Goal: Transaction & Acquisition: Purchase product/service

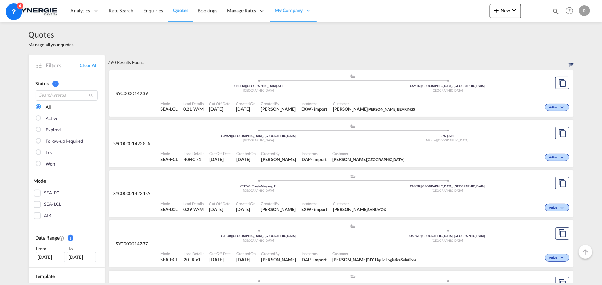
scroll to position [31, 0]
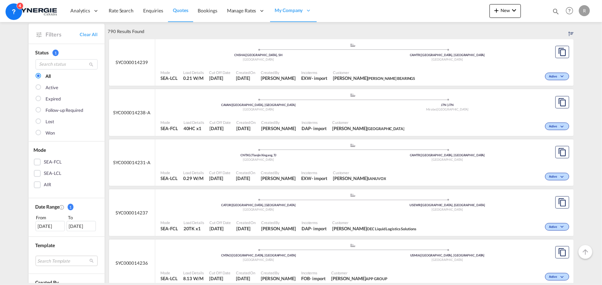
click at [296, 120] on span "Created By" at bounding box center [278, 122] width 35 height 5
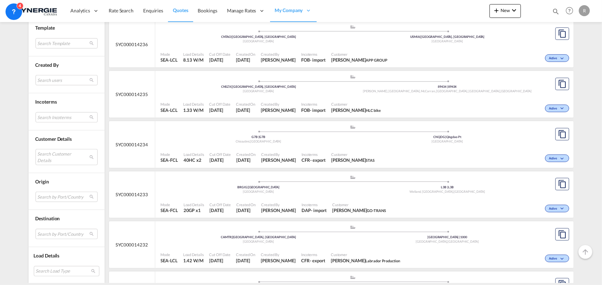
scroll to position [251, 0]
click at [53, 118] on md-select "Search Incoterms FOB-IMPORT free on board CIP-EXPORT carriage and insurance pai…" at bounding box center [67, 117] width 62 height 10
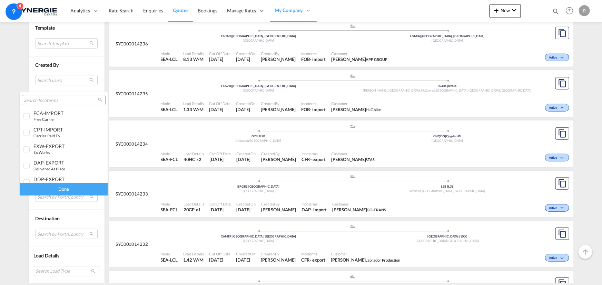
scroll to position [272, 0]
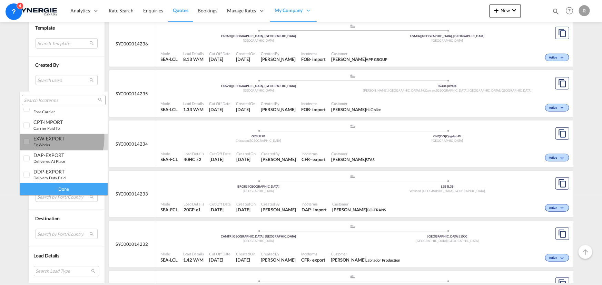
click at [51, 138] on div "EXW-EXPORT" at bounding box center [60, 139] width 54 height 6
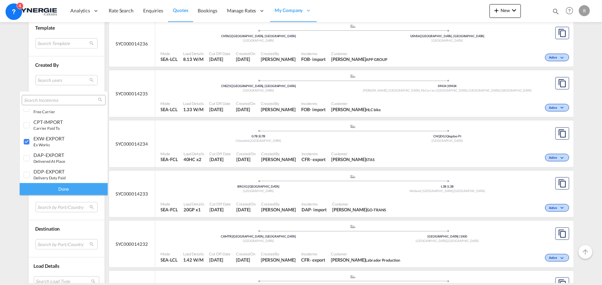
click at [78, 189] on div "Done" at bounding box center [64, 189] width 88 height 12
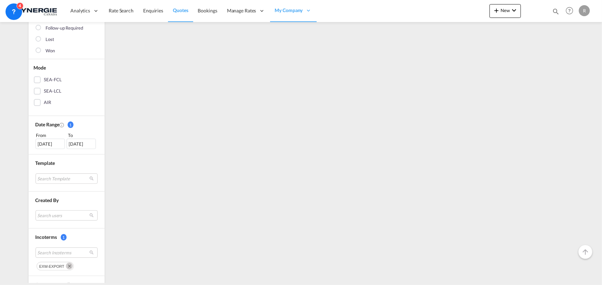
scroll to position [0, 0]
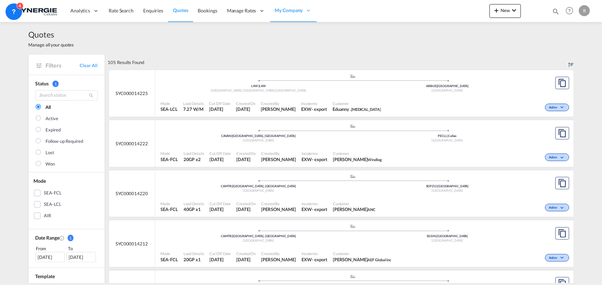
click at [407, 94] on div ".a{fill:#aaa8ad;} .a{fill:#aaa8ad;} CAVAN | Vancouver, BC Canada PECLL | Callao…" at bounding box center [353, 84] width 384 height 21
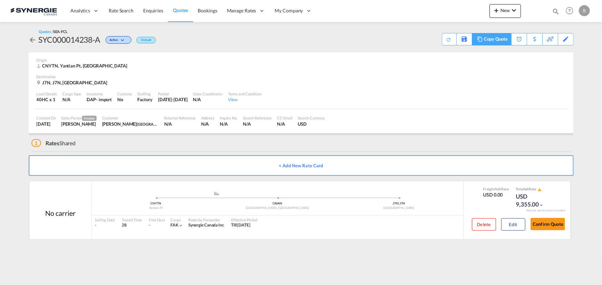
click at [500, 41] on div "Copy Quote" at bounding box center [495, 39] width 23 height 12
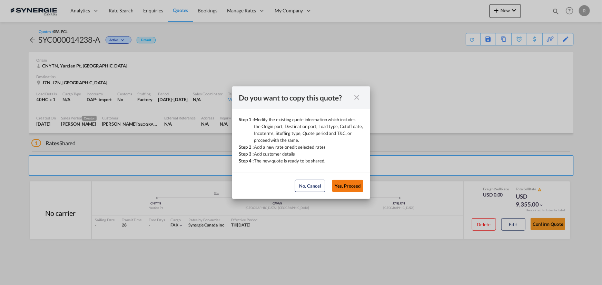
click at [338, 183] on button "Yes, Proceed" at bounding box center [347, 186] width 31 height 12
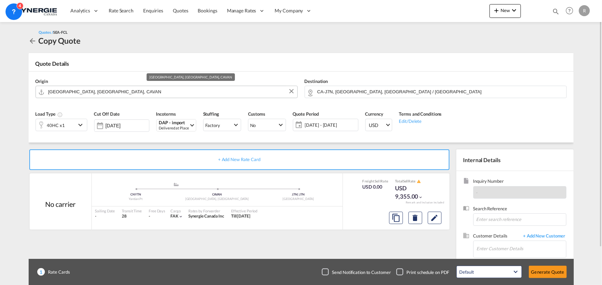
click at [104, 88] on input "[GEOGRAPHIC_DATA], [GEOGRAPHIC_DATA], CAVAN" at bounding box center [170, 92] width 245 height 12
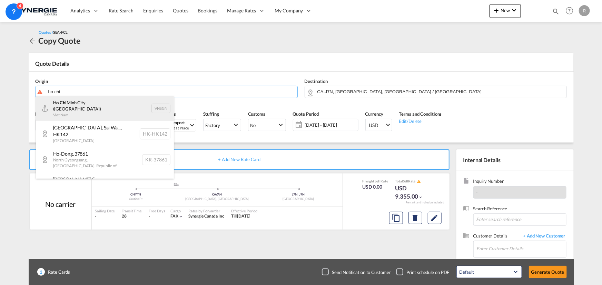
click at [64, 105] on div "Ho Chi Minh City (Saigon) Viet Nam VNSGN" at bounding box center [105, 108] width 138 height 25
type input "Ho Chi Minh City (Saigon), VNSGN"
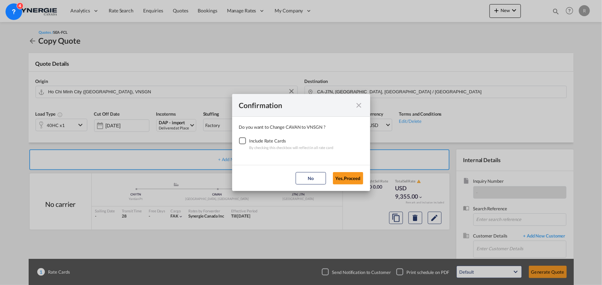
click at [244, 142] on div "Checkbox No Ink" at bounding box center [242, 141] width 7 height 7
click at [346, 178] on button "Yes,Proceed" at bounding box center [348, 178] width 30 height 12
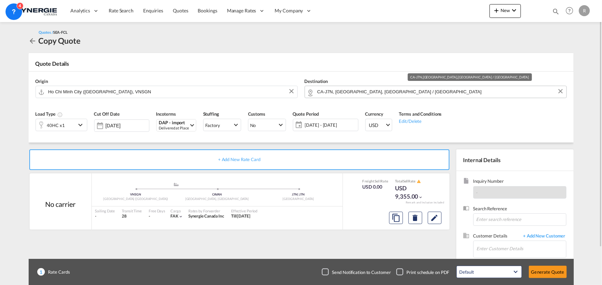
click at [410, 92] on input "CA-J7N, Mirabel, Quebec / Québec" at bounding box center [439, 92] width 245 height 12
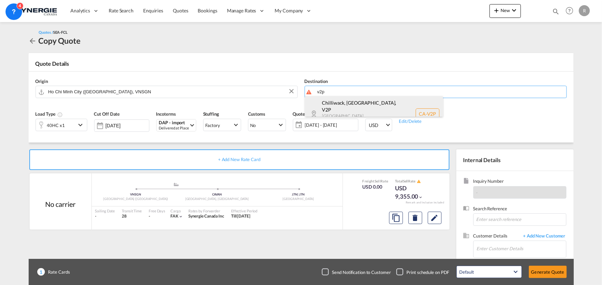
click at [348, 109] on div "Chilliwack, BC , V2P British Columbia ... Canada CA-V2P" at bounding box center [374, 114] width 138 height 36
type input "CA-V2P, Chilliwack, BC, British Columbia ..."
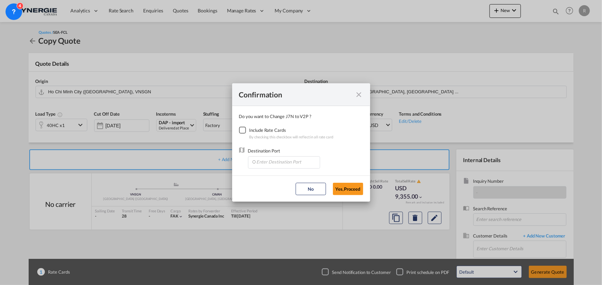
click at [243, 129] on div "Checkbox No Ink" at bounding box center [242, 130] width 7 height 7
click at [281, 163] on input "Enter Destination Port" at bounding box center [285, 162] width 68 height 10
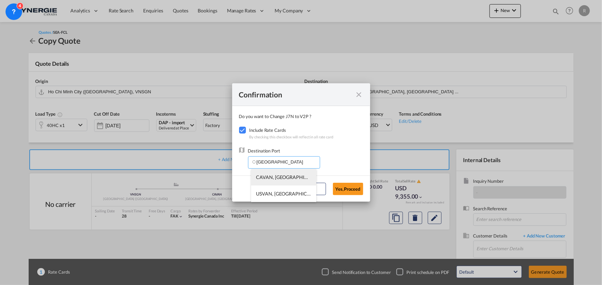
click at [268, 181] on li "CAVAN, Vancouver, BC, Canada, North America, Americas" at bounding box center [283, 177] width 65 height 17
type input "CAVAN, Vancouver, BC, Canada, North America, Americas"
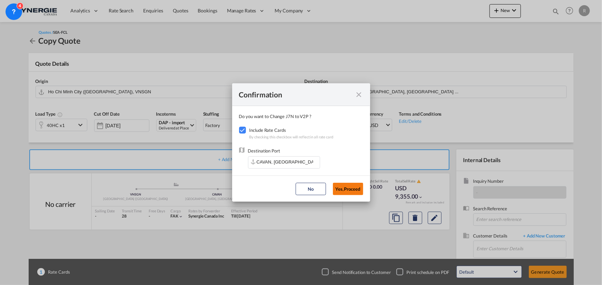
click at [351, 192] on button "Yes,Proceed" at bounding box center [348, 189] width 30 height 12
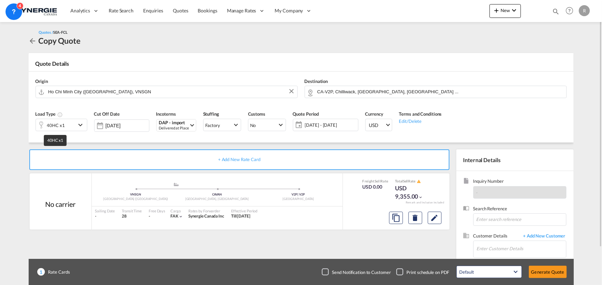
click at [61, 125] on div "40HC x1" at bounding box center [56, 126] width 18 height 10
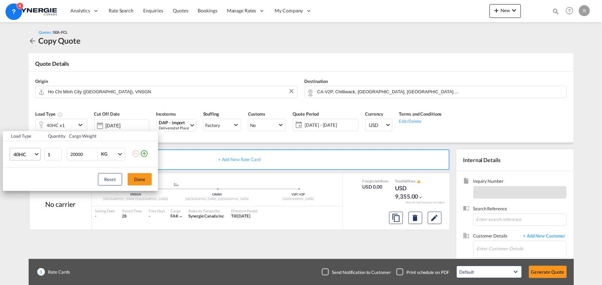
click at [31, 153] on span "40HC" at bounding box center [23, 154] width 20 height 7
click at [18, 117] on md-option "20GP" at bounding box center [31, 121] width 47 height 17
drag, startPoint x: 60, startPoint y: 148, endPoint x: 29, endPoint y: 140, distance: 32.2
click at [29, 140] on tbody "Load Type Quantity Cargo Weight 20GP 1 20000 KG KG" at bounding box center [80, 149] width 155 height 36
type input "3400"
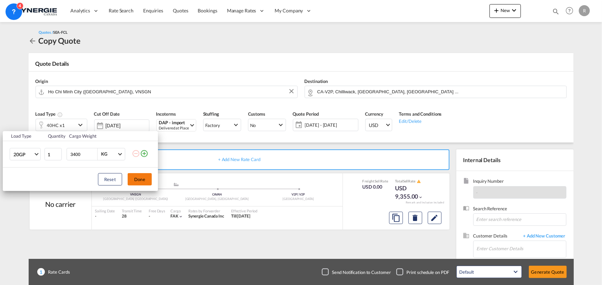
click at [143, 183] on button "Done" at bounding box center [140, 179] width 24 height 12
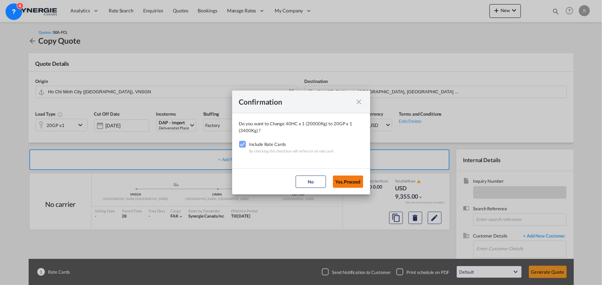
click at [360, 187] on button "Yes,Proceed" at bounding box center [348, 182] width 30 height 12
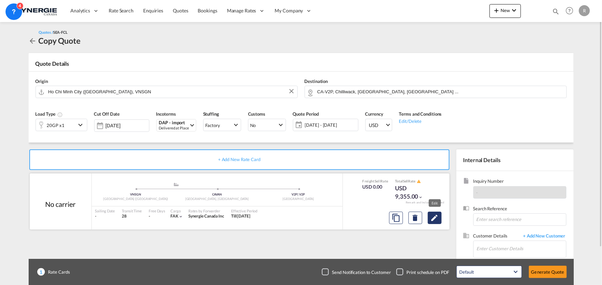
click at [434, 224] on button "Edit" at bounding box center [435, 218] width 14 height 12
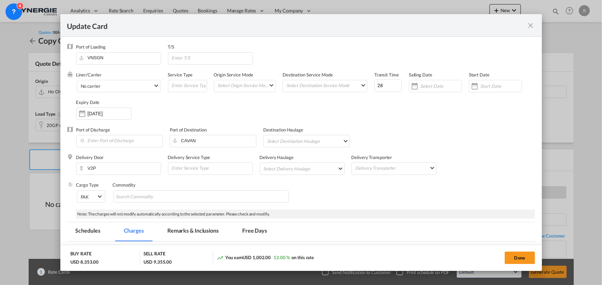
select select "per container"
select select "per pallet"
select select "per vehicle"
select select "per shipment"
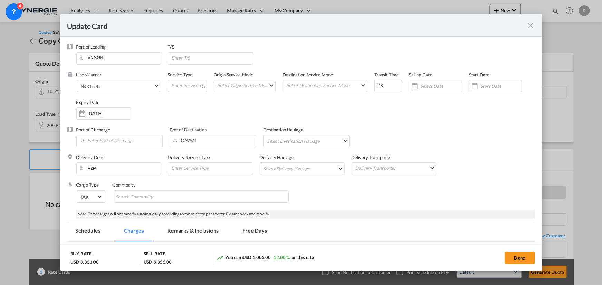
select select "per B/L"
click at [173, 196] on input "Chips input." at bounding box center [147, 197] width 63 height 11
type input "Backpack"
click at [396, 194] on div "Cargo Type FAK FAK GCR GDSM General Cargo Hazardous Cargo Ambient Foodstuff Chi…" at bounding box center [305, 196] width 459 height 28
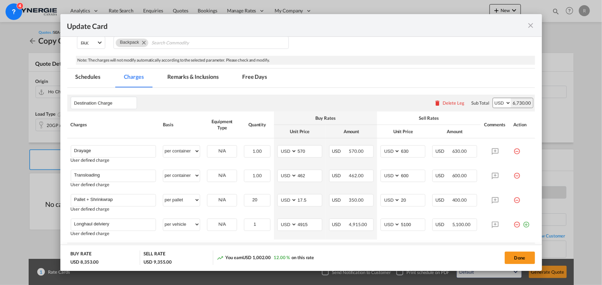
scroll to position [157, 0]
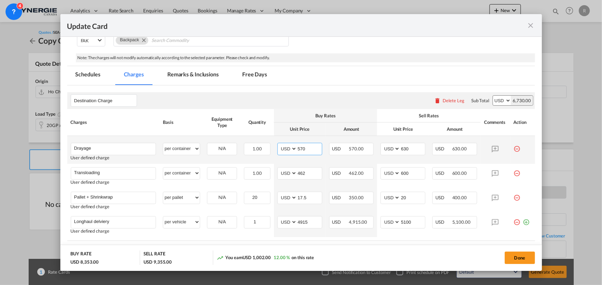
drag, startPoint x: 310, startPoint y: 150, endPoint x: 265, endPoint y: 142, distance: 45.0
click at [265, 142] on tr "Drayage Please Enter User Defined Charges Cannot Be Published User defined char…" at bounding box center [301, 150] width 468 height 28
type input "735"
drag, startPoint x: 411, startPoint y: 146, endPoint x: 375, endPoint y: 145, distance: 35.9
click at [377, 145] on td "AED AFN ALL AMD ANG AOA ARS AUD AWG AZN BAM BBD BDT BGN BHD BIF BMD BND BOB BRL…" at bounding box center [403, 150] width 52 height 28
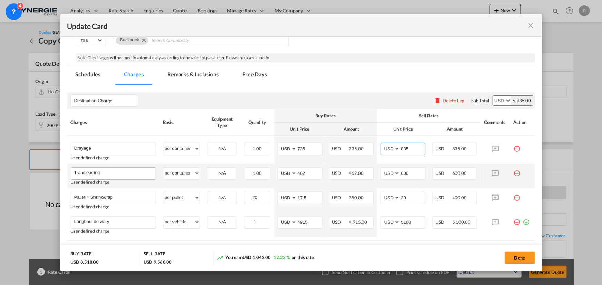
type input "835"
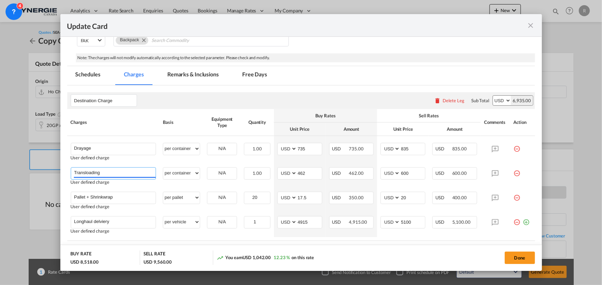
drag, startPoint x: 129, startPoint y: 172, endPoint x: 29, endPoint y: 165, distance: 99.5
click at [29, 165] on div "Update Card Port of Loading VNSGN T/S Liner/Carrier No carrier 2HM LOGISTICS D.…" at bounding box center [301, 142] width 602 height 285
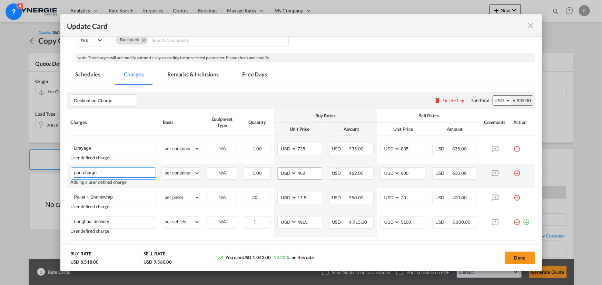
type input "port charge"
drag, startPoint x: 303, startPoint y: 172, endPoint x: 260, endPoint y: 165, distance: 44.1
click at [260, 165] on tr "port charge Please Enter User Defined Charges Cannot Be Published Adding a user…" at bounding box center [301, 176] width 468 height 24
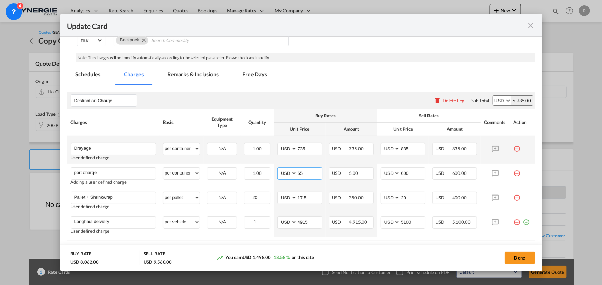
type input "65"
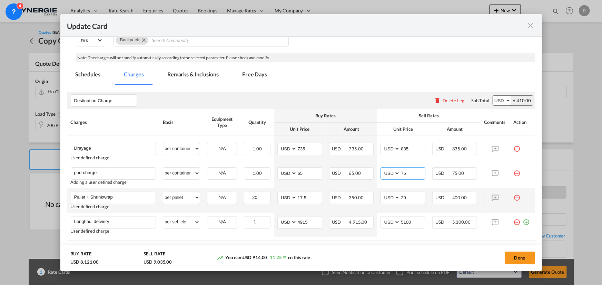
type input "75"
click at [513, 198] on md-icon "icon-minus-circle-outline red-400-fg" at bounding box center [516, 195] width 7 height 7
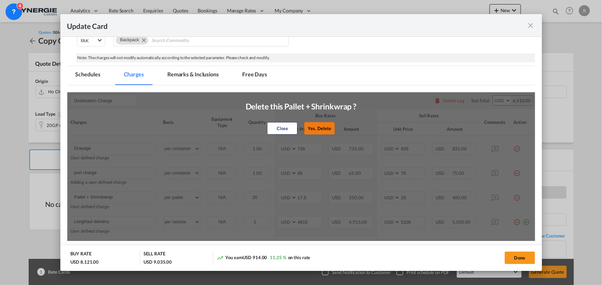
click at [316, 127] on button "Yes, Delete" at bounding box center [319, 128] width 30 height 12
type input "Longhaul delviery"
select select "per vehicle"
type input "1"
type input "4915"
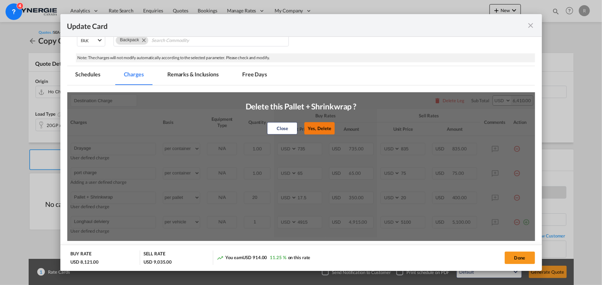
type input "5100"
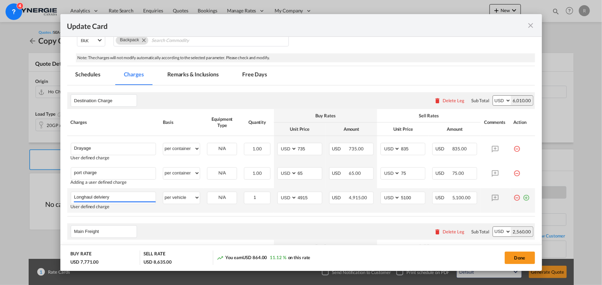
click at [513, 197] on md-icon "icon-minus-circle-outline red-400-fg" at bounding box center [516, 195] width 7 height 7
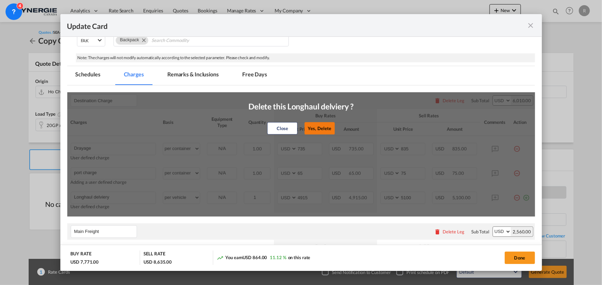
click at [315, 128] on button "Yes, Delete" at bounding box center [319, 128] width 30 height 12
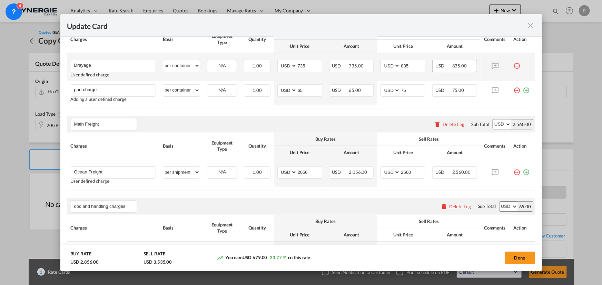
scroll to position [251, 0]
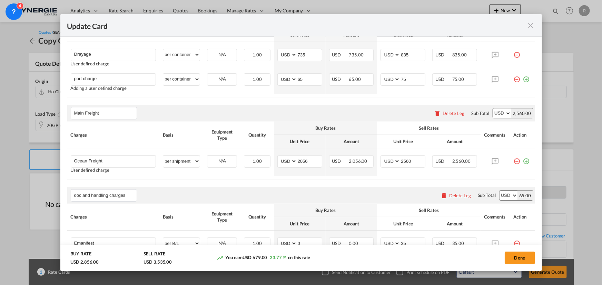
click at [444, 112] on div "Delete Leg" at bounding box center [453, 114] width 22 height 6
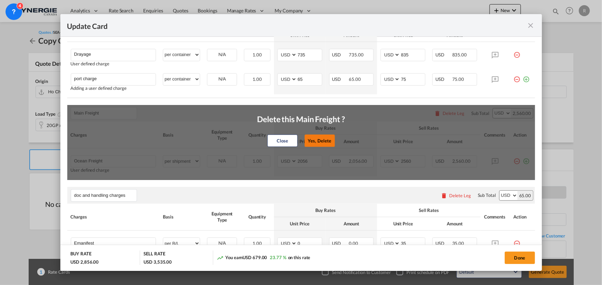
click at [315, 140] on button "Yes, Delete" at bounding box center [319, 141] width 30 height 12
type input "doc and handling charges"
type input "Emanifest"
select select "per B/L"
type input "0"
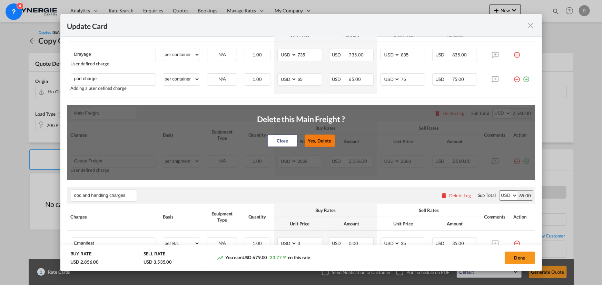
type input "35"
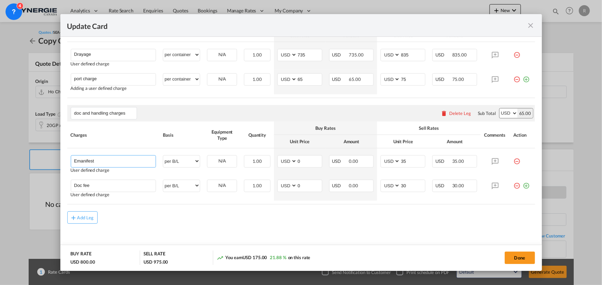
drag, startPoint x: 114, startPoint y: 162, endPoint x: 36, endPoint y: 148, distance: 79.1
click at [36, 148] on div "Update Card Port of Loading VNSGN T/S Liner/Carrier No carrier 2HM LOGISTICS D.…" at bounding box center [301, 142] width 602 height 285
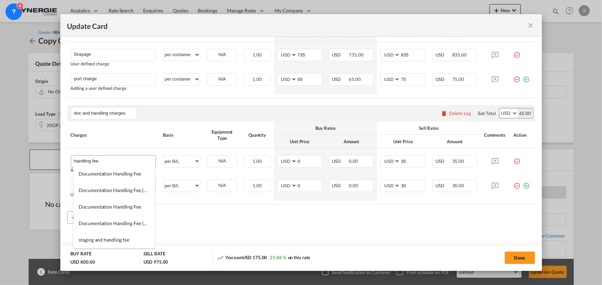
type input "handling fee"
click at [303, 218] on div "Add Leg" at bounding box center [301, 218] width 468 height 12
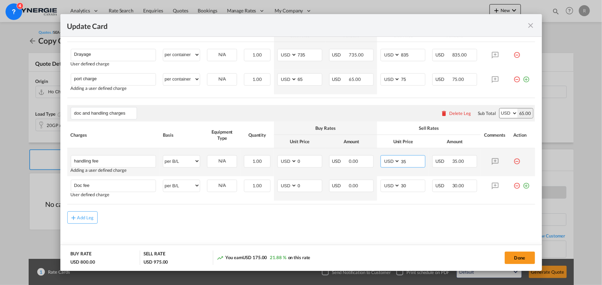
drag, startPoint x: 404, startPoint y: 161, endPoint x: 382, endPoint y: 158, distance: 21.7
click at [382, 158] on md-input-container "AED AFN ALL AMD ANG AOA ARS AUD AWG AZN BAM BBD BDT BGN BHD BIF BMD BND BOB BRL…" at bounding box center [402, 161] width 45 height 12
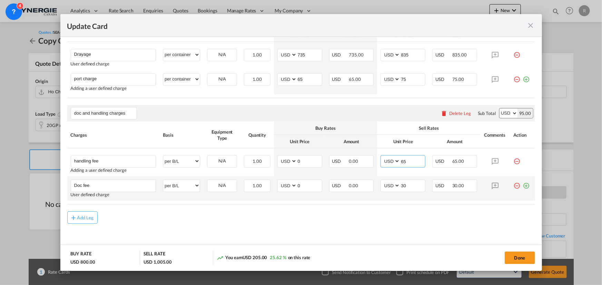
type input "65"
click at [523, 186] on md-icon "icon-plus-circle-outline green-400-fg" at bounding box center [526, 183] width 7 height 7
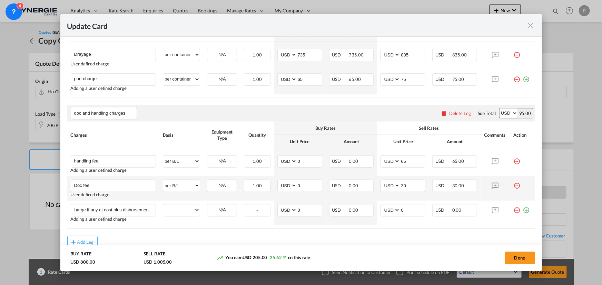
scroll to position [0, 40]
type input "DTHC and carrier charge if any at cost plus disbursement"
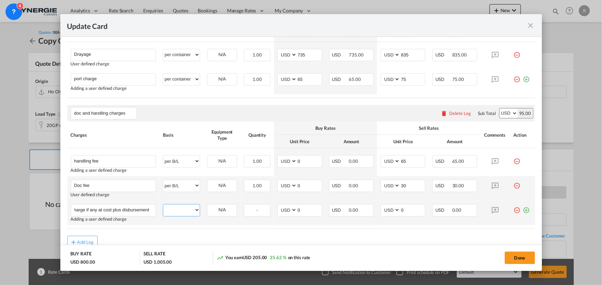
click at [189, 211] on select "per equipment per container per B/L per shipping bill per shipment per pallet p…" at bounding box center [181, 210] width 37 height 11
select select "per shipment"
click at [163, 205] on select "per equipment per container per B/L per shipping bill per shipment per pallet p…" at bounding box center [181, 210] width 37 height 11
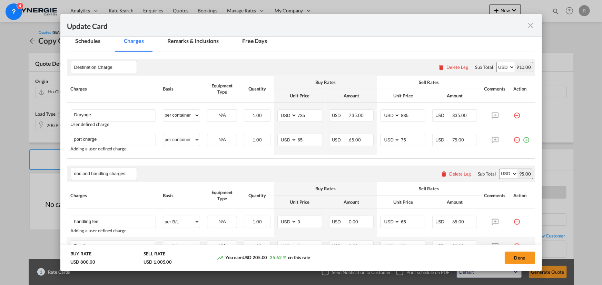
scroll to position [188, 0]
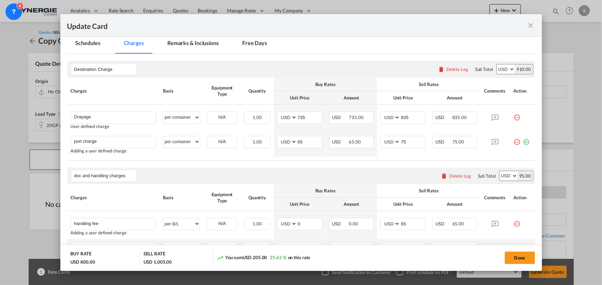
click at [202, 46] on md-tab-item "Remarks & Inclusions" at bounding box center [193, 44] width 68 height 19
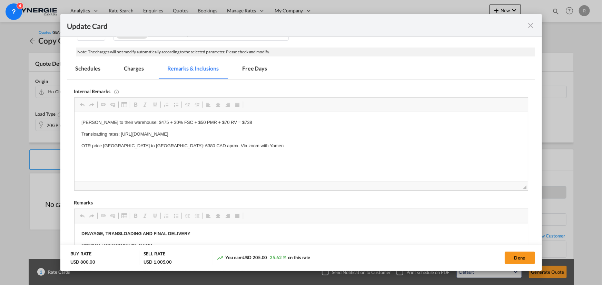
scroll to position [0, 0]
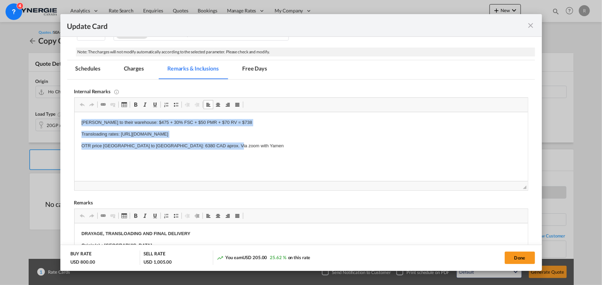
drag, startPoint x: 79, startPoint y: 121, endPoint x: 249, endPoint y: 142, distance: 171.3
click at [249, 142] on html "Sandhard drayage to their warehouse: $475 + 30% FSC + $50 PMR + $70 RV = $738 T…" at bounding box center [300, 134] width 453 height 44
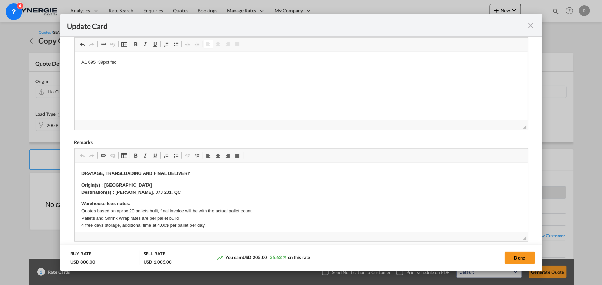
scroll to position [225, 0]
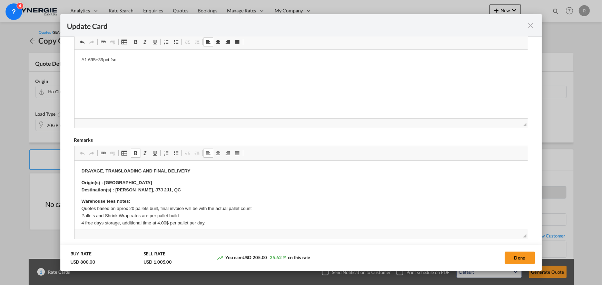
drag, startPoint x: 114, startPoint y: 188, endPoint x: 122, endPoint y: 188, distance: 7.9
drag, startPoint x: 115, startPoint y: 190, endPoint x: 163, endPoint y: 190, distance: 47.6
click at [163, 190] on p "Origin(s) : Vancouver Port Destination(s) : Mirabel, J7J 2J1, QC" at bounding box center [300, 187] width 439 height 14
drag, startPoint x: 100, startPoint y: 171, endPoint x: 159, endPoint y: 172, distance: 58.6
click at [160, 172] on strong "DRAYAGE, TRANSLOADING AND FINAL DELIVERY" at bounding box center [135, 171] width 109 height 5
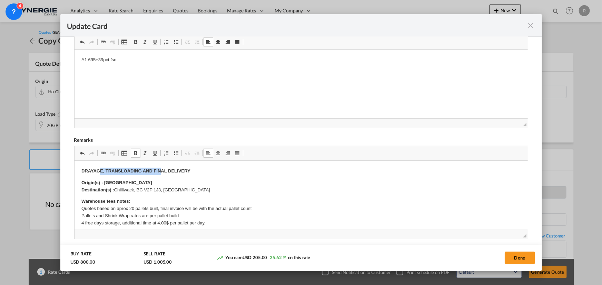
click at [149, 171] on strong "DRAYAGE, TRANSLOADING AND FINAL DELIVERY" at bounding box center [135, 171] width 109 height 5
drag, startPoint x: 103, startPoint y: 170, endPoint x: 190, endPoint y: 174, distance: 86.7
click at [190, 174] on p "DRAYAGE, TRANSLOADING AND FINAL DELIVERY" at bounding box center [300, 171] width 439 height 7
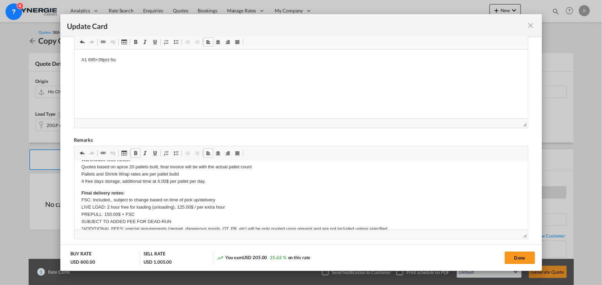
scroll to position [31, 0]
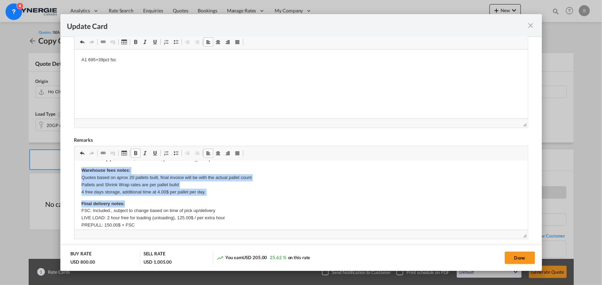
drag, startPoint x: 79, startPoint y: 168, endPoint x: 216, endPoint y: 199, distance: 141.0
click at [216, 199] on html "DRAYAGE ( dock-dock) Origin(s) : Vancouver Port Destination(s) : Chilliwack, BC…" at bounding box center [300, 202] width 453 height 144
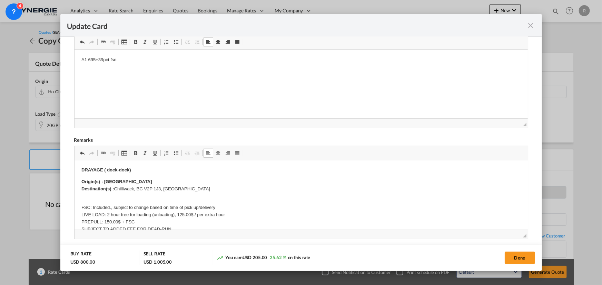
scroll to position [0, 0]
click at [517, 261] on button "Done" at bounding box center [519, 258] width 30 height 12
type input "19 Sep 2025"
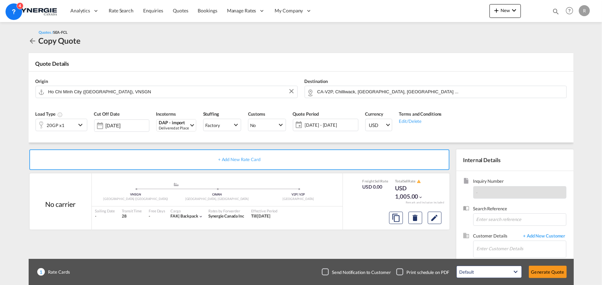
scroll to position [131, 0]
click at [507, 250] on input "Enter Customer Details" at bounding box center [520, 249] width 89 height 16
paste input "salesupport36@quanterm.com.vn"
type input "salesupport36@quanterm.com.vn"
click at [548, 235] on span "+ Add New Customer" at bounding box center [543, 237] width 47 height 8
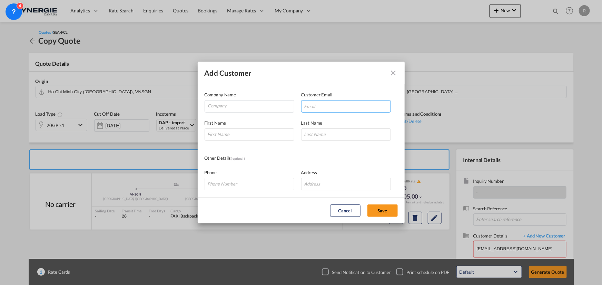
click at [335, 110] on input "Add Customer Company ..." at bounding box center [346, 106] width 90 height 12
paste input "salesupport36@quanterm.com.vn"
type input "salesupport36@quanterm.com.vn"
click at [269, 107] on input "Company" at bounding box center [251, 106] width 86 height 10
type input "Quanterm VN"
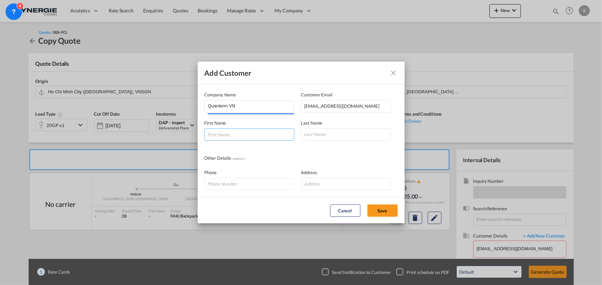
click at [274, 139] on input "Add Customer Company ..." at bounding box center [249, 135] width 90 height 12
type input "Hoa"
type input "Hazel"
click at [368, 209] on button "Save" at bounding box center [382, 211] width 30 height 12
type input "Quanterm VN, Hoa Hazel, salesupport36@quanterm.com.vn"
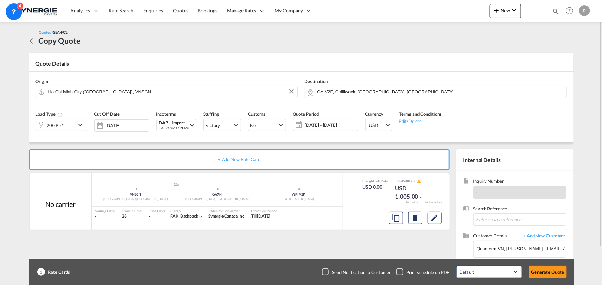
scroll to position [31, 0]
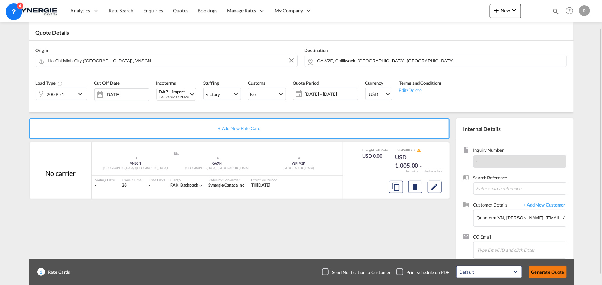
click at [544, 271] on button "Generate Quote" at bounding box center [548, 272] width 38 height 12
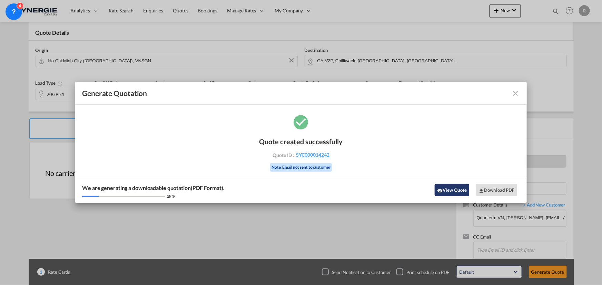
click at [456, 192] on button "View Quote" at bounding box center [451, 190] width 34 height 12
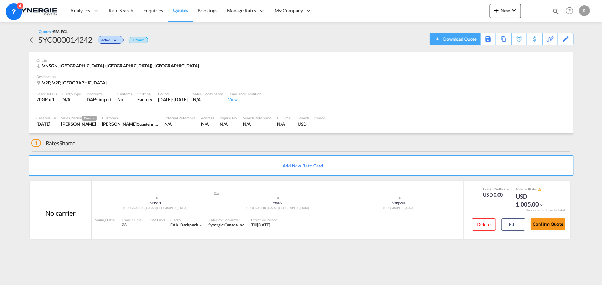
click at [469, 42] on div "Download Quote" at bounding box center [458, 38] width 35 height 11
click at [512, 223] on button "Edit" at bounding box center [513, 225] width 24 height 12
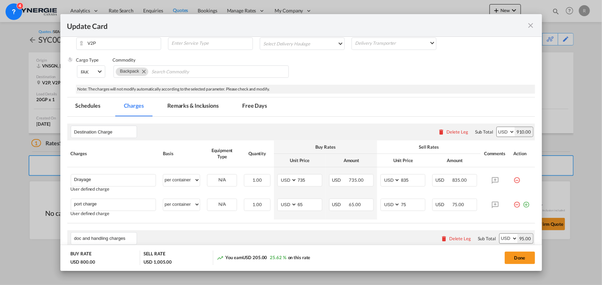
scroll to position [62, 0]
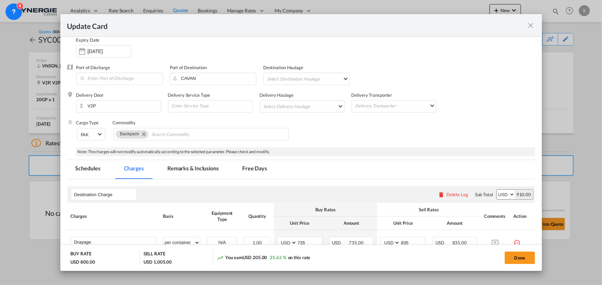
click at [186, 167] on md-tab-item "Remarks & Inclusions" at bounding box center [193, 169] width 68 height 19
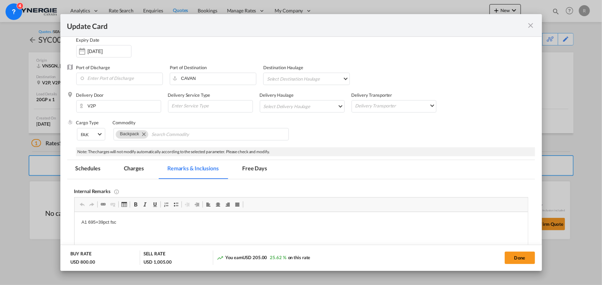
scroll to position [125, 0]
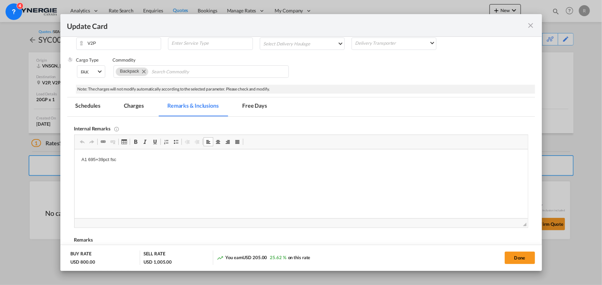
drag, startPoint x: 87, startPoint y: 159, endPoint x: 69, endPoint y: 157, distance: 18.0
drag, startPoint x: 109, startPoint y: 161, endPoint x: 152, endPoint y: 161, distance: 42.8
click at [152, 161] on p "Canada West 695+39pct fsc" at bounding box center [300, 160] width 439 height 7
copy p "695+39pct fsc"
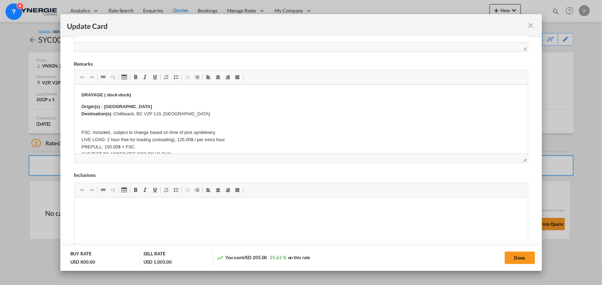
scroll to position [313, 0]
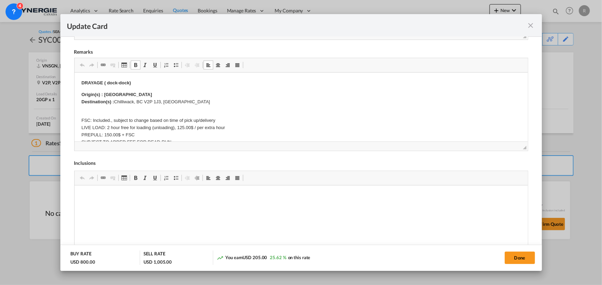
drag, startPoint x: 115, startPoint y: 100, endPoint x: 127, endPoint y: 100, distance: 11.7
drag, startPoint x: 115, startPoint y: 100, endPoint x: 214, endPoint y: 103, distance: 99.4
click at [214, 103] on p "Origin(s) : Vancouver Port Destination(s) : Chilliwack, BC V2P 1J3, Canada" at bounding box center [300, 98] width 439 height 14
copy p "Chilliwack, BC V2P 1J3, Canada"
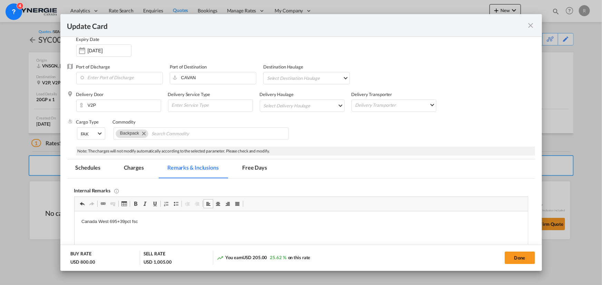
scroll to position [62, 0]
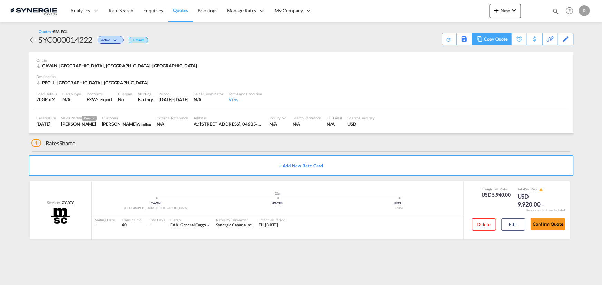
click at [502, 42] on div "Copy Quote" at bounding box center [495, 39] width 23 height 12
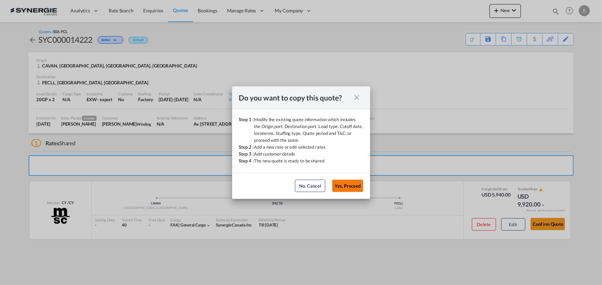
click at [341, 187] on button "Yes, Proceed" at bounding box center [347, 186] width 31 height 12
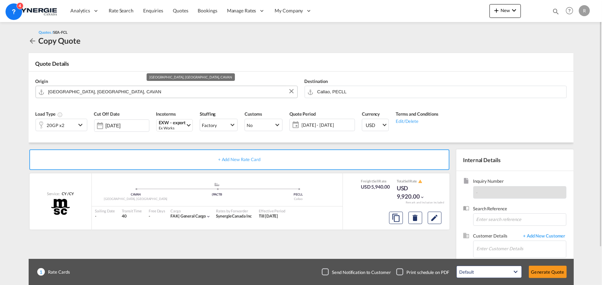
click at [115, 93] on input "Vancouver, BC, CAVAN" at bounding box center [170, 92] width 245 height 12
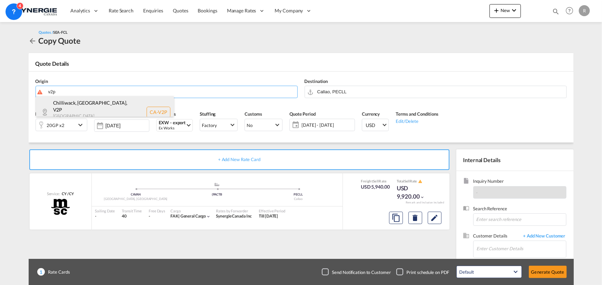
click at [74, 110] on div "Chilliwack, BC , V2P British Columbia ... , Canada CA-V2P" at bounding box center [105, 112] width 138 height 32
type input "CA-V2P, Chilliwack, BC, British Columbia ..."
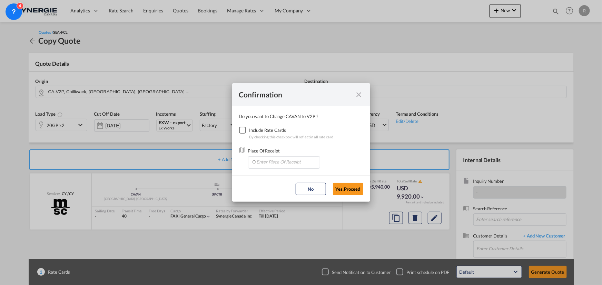
click at [244, 131] on div "Checkbox No Ink" at bounding box center [242, 130] width 7 height 7
click at [286, 164] on input "Enter Place Of Receipt" at bounding box center [285, 162] width 68 height 10
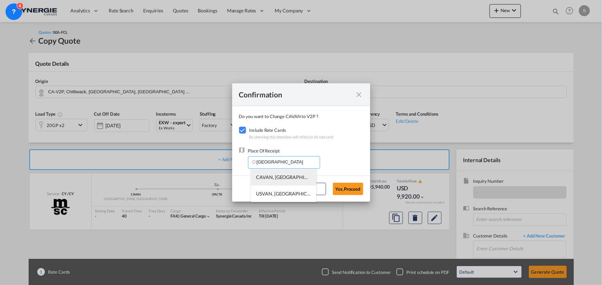
click at [277, 178] on span "CAVAN, Vancouver, BC, Canada, North America, Americas" at bounding box center [391, 177] width 270 height 6
type input "CAVAN, Vancouver, BC, Canada, North America, Americas"
click at [353, 192] on button "Yes,Proceed" at bounding box center [348, 189] width 30 height 12
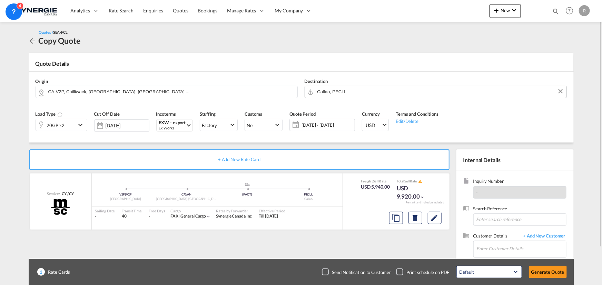
click at [363, 88] on input "Callao, PECLL" at bounding box center [439, 92] width 245 height 12
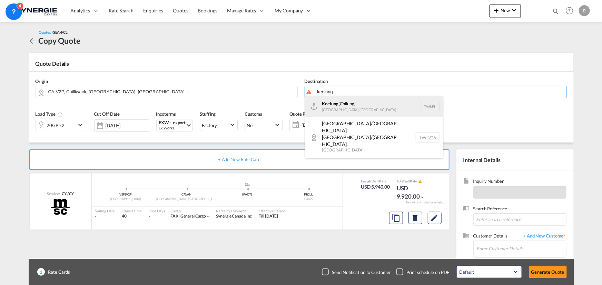
click at [341, 110] on div "Keelung (Chilung) Taiwan, Province of China TWKEL" at bounding box center [374, 106] width 138 height 21
type input "Keelung (Chilung), TWKEL"
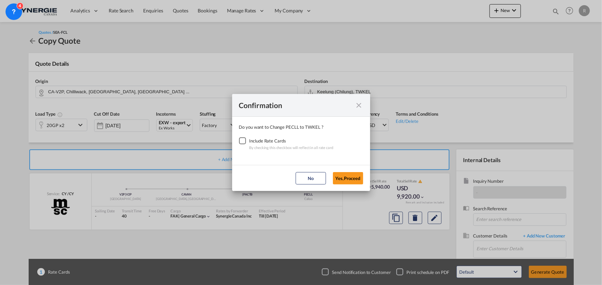
click at [240, 141] on div "Checkbox No Ink" at bounding box center [242, 141] width 7 height 7
click at [351, 181] on button "Yes,Proceed" at bounding box center [348, 178] width 30 height 12
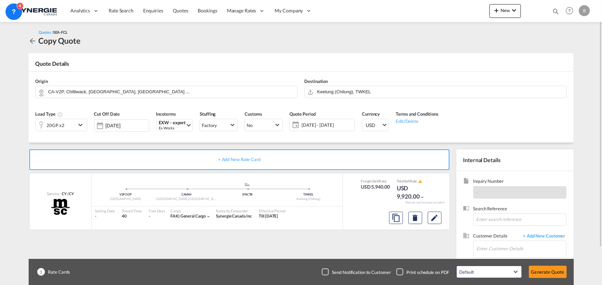
click at [71, 128] on div "20GP x2" at bounding box center [56, 125] width 40 height 12
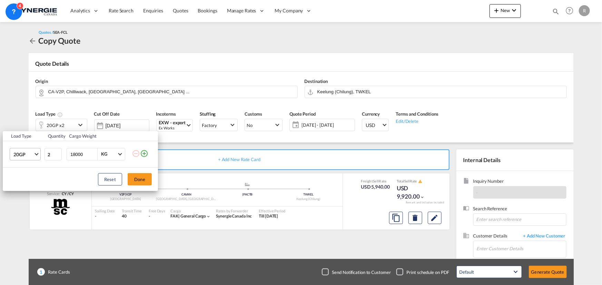
click at [36, 155] on span "Choose: \a20GP" at bounding box center [36, 154] width 4 height 4
click at [26, 186] on md-option "40HC" at bounding box center [31, 187] width 47 height 17
type input "3"
click at [58, 153] on input "3" at bounding box center [52, 154] width 17 height 12
drag, startPoint x: 84, startPoint y: 153, endPoint x: 54, endPoint y: 149, distance: 30.7
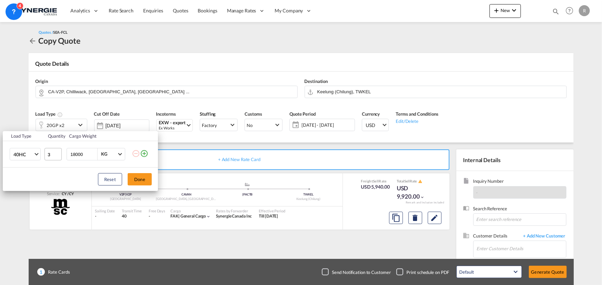
click at [54, 149] on tr "40HC 3 18000 KG KG" at bounding box center [80, 154] width 155 height 27
drag, startPoint x: 79, startPoint y: 155, endPoint x: 42, endPoint y: 149, distance: 37.1
click at [43, 149] on tr "40HC 3 3 KG KG" at bounding box center [80, 154] width 155 height 27
type input "20000"
click at [147, 181] on button "Done" at bounding box center [140, 179] width 24 height 12
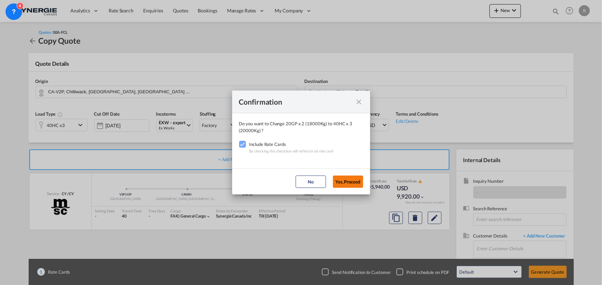
click at [351, 184] on button "Yes,Proceed" at bounding box center [348, 182] width 30 height 12
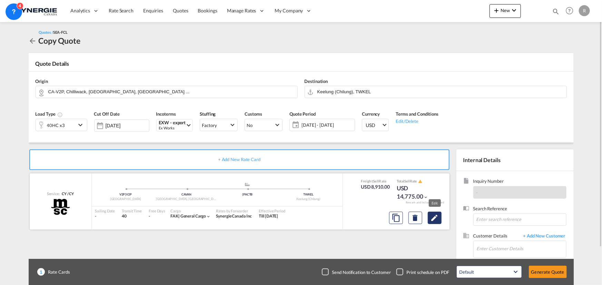
click at [432, 218] on md-icon "Edit" at bounding box center [434, 218] width 8 height 8
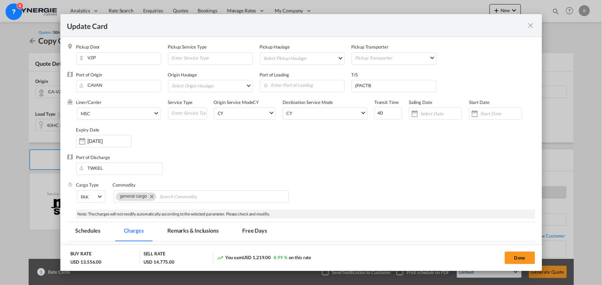
select select "per container"
select select "per B/L"
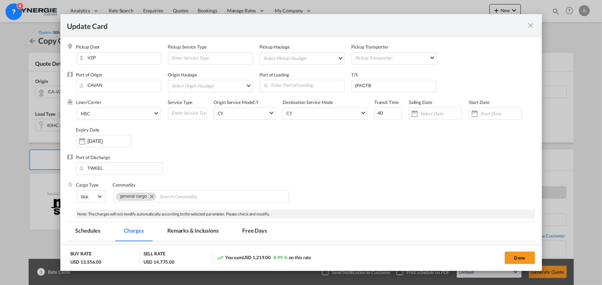
select select "per B/L"
select select "per shipment"
select select "per container"
drag, startPoint x: 379, startPoint y: 87, endPoint x: 312, endPoint y: 83, distance: 66.3
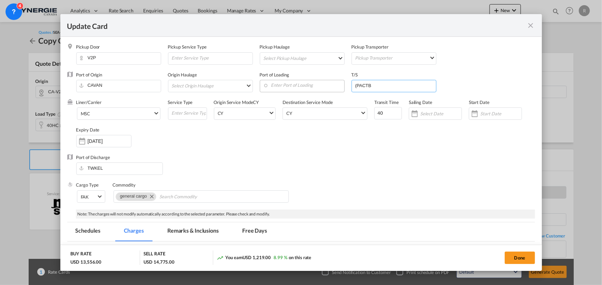
click at [312, 83] on div "Port of Origin CAVAN Origin Haulage Select Origin Haulage rail road barge truck…" at bounding box center [305, 86] width 459 height 28
click at [314, 87] on input "Enter Port of Loading" at bounding box center [303, 85] width 81 height 10
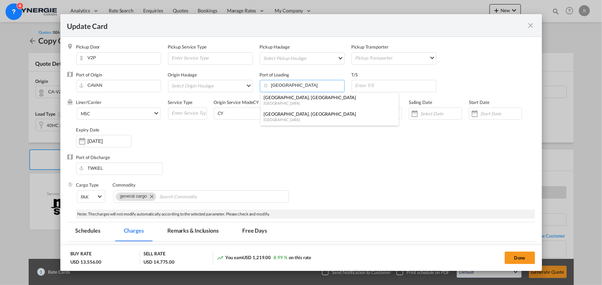
click at [289, 101] on div "[GEOGRAPHIC_DATA]" at bounding box center [327, 103] width 128 height 5
type input "Vancouver, BC, CAVAN"
click at [128, 112] on span "MSC" at bounding box center [117, 114] width 72 height 6
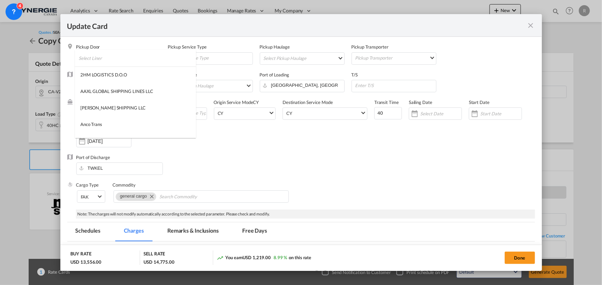
click at [149, 60] on input "search" at bounding box center [137, 58] width 117 height 17
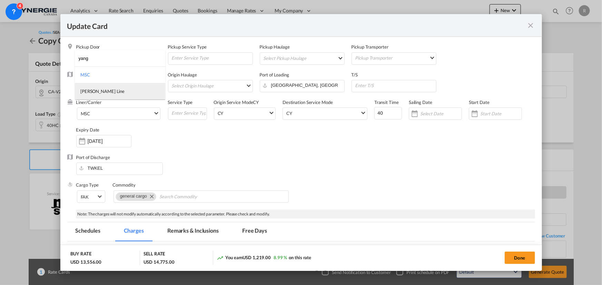
type input "yang"
click at [100, 90] on div "Yang Ming Line" at bounding box center [102, 91] width 44 height 6
drag, startPoint x: 386, startPoint y: 114, endPoint x: 361, endPoint y: 111, distance: 25.4
click at [361, 111] on div "Liner/Carrier Yang Ming Line Service Type Origin Service Mode CY CY SD CY Desti…" at bounding box center [305, 126] width 459 height 55
type input "22"
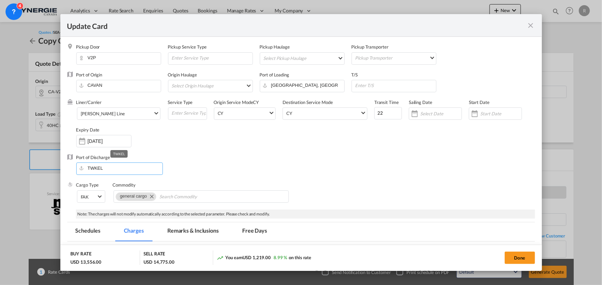
click at [130, 169] on input "TWKEL" at bounding box center [121, 168] width 83 height 10
click at [371, 86] on input "Update CardPickup Door ..." at bounding box center [394, 85] width 81 height 10
type input "k"
type input "TWKHH"
click at [331, 136] on div "Liner/Carrier Yang Ming Line Service Type Origin Service Mode CY CY SD CY Desti…" at bounding box center [305, 126] width 459 height 55
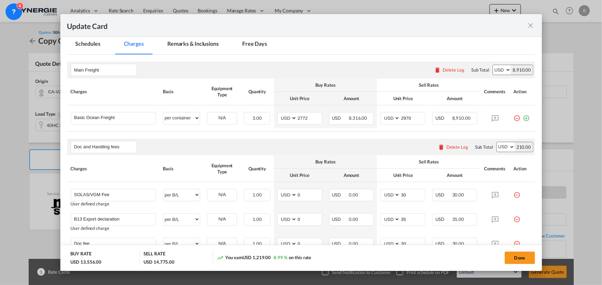
scroll to position [188, 0]
drag, startPoint x: 294, startPoint y: 114, endPoint x: 270, endPoint y: 108, distance: 25.3
click at [274, 110] on td "AED AFN ALL AMD ANG AOA ARS AUD AWG AZN BAM BBD BDT BGN BHD BIF BMD BND BOB BRL…" at bounding box center [300, 116] width 52 height 23
type input "325"
drag, startPoint x: 411, startPoint y: 117, endPoint x: 391, endPoint y: 117, distance: 19.7
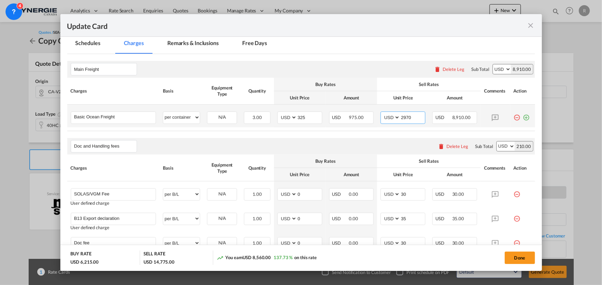
click at [391, 117] on md-input-container "AED AFN ALL AMD ANG AOA ARS AUD AWG AZN BAM BBD BDT BGN BHD BIF BMD BND BOB BRL…" at bounding box center [402, 118] width 45 height 12
type input "500"
click at [352, 138] on div "Doc and Handling fees Please enter leg name Leg Name Already Exists Delete Leg …" at bounding box center [301, 146] width 468 height 17
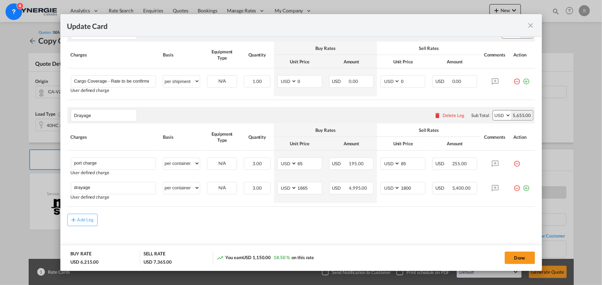
scroll to position [486, 0]
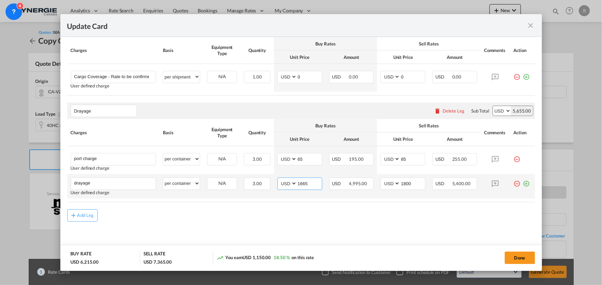
drag, startPoint x: 312, startPoint y: 184, endPoint x: 267, endPoint y: 174, distance: 46.1
click at [268, 174] on tr "drayage Please Enter User Defined Charges Cannot Be Published User defined char…" at bounding box center [301, 186] width 468 height 24
type input "735"
drag, startPoint x: 413, startPoint y: 184, endPoint x: 386, endPoint y: 180, distance: 27.8
click at [386, 180] on md-input-container "AED AFN ALL AMD ANG AOA ARS AUD AWG AZN BAM BBD BDT BGN BHD BIF BMD BND BOB BRL…" at bounding box center [402, 184] width 45 height 12
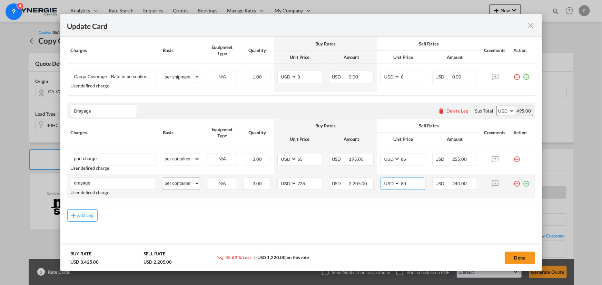
type input "8"
drag, startPoint x: 406, startPoint y: 182, endPoint x: 393, endPoint y: 180, distance: 13.6
click at [393, 180] on md-input-container "AED AFN ALL AMD ANG AOA ARS AUD AWG AZN BAM BBD BDT BGN BHD BIF BMD BND BOB BRL…" at bounding box center [402, 184] width 45 height 12
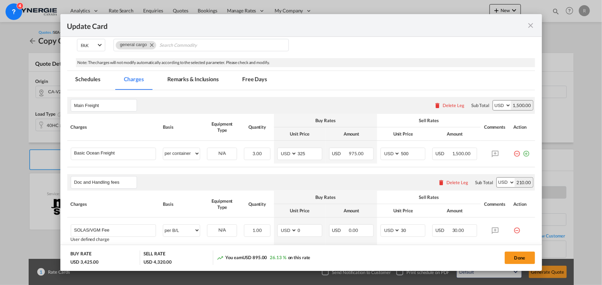
scroll to position [141, 0]
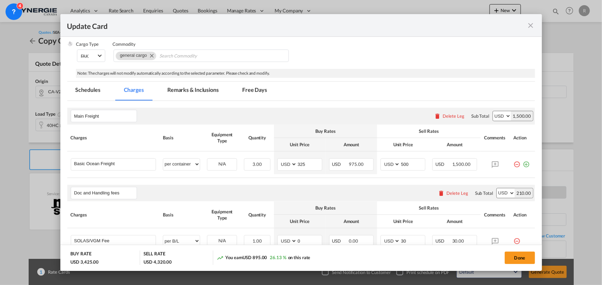
type input "785"
click at [195, 88] on md-tab-item "Remarks & Inclusions" at bounding box center [193, 91] width 68 height 19
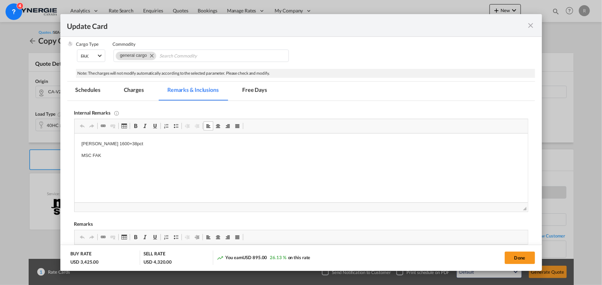
drag, startPoint x: 80, startPoint y: 144, endPoint x: 128, endPoint y: 159, distance: 50.4
click at [132, 144] on p "yangming contract :" at bounding box center [300, 144] width 439 height 7
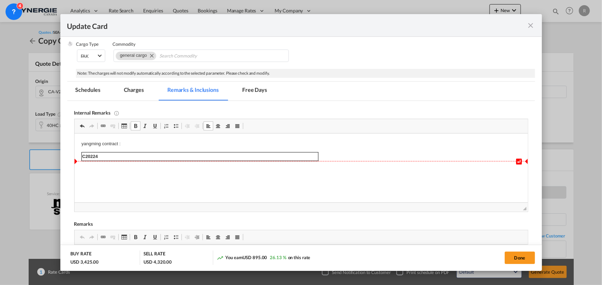
click at [346, 159] on body "↵ yangming contract : C20224" at bounding box center [300, 151] width 439 height 21
click at [336, 157] on body "↵ yangming contract : C20224" at bounding box center [300, 151] width 439 height 21
click at [118, 179] on p "Canada west" at bounding box center [300, 181] width 439 height 7
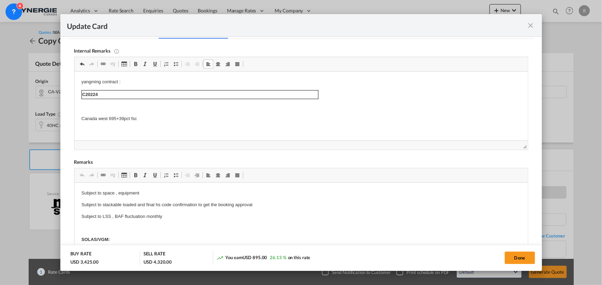
scroll to position [203, 0]
drag, startPoint x: 102, startPoint y: 204, endPoint x: 107, endPoint y: 203, distance: 5.2
drag, startPoint x: 78, startPoint y: 203, endPoint x: 289, endPoint y: 205, distance: 211.4
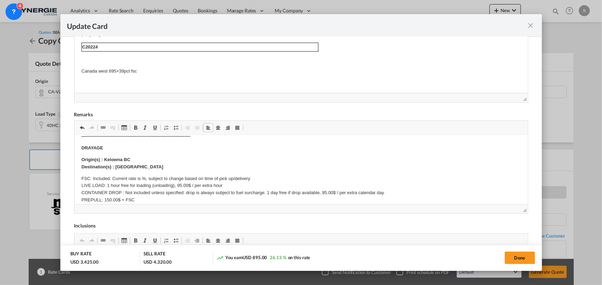
scroll to position [94, 0]
click at [103, 156] on p "Origin(s) : Kelowna BC Destination(s) : Vancouver" at bounding box center [300, 163] width 439 height 14
drag, startPoint x: 103, startPoint y: 157, endPoint x: 134, endPoint y: 158, distance: 31.0
click at [134, 158] on p "Origin(s) : Kelowna BC Destination(s) : Vancouver" at bounding box center [300, 163] width 439 height 14
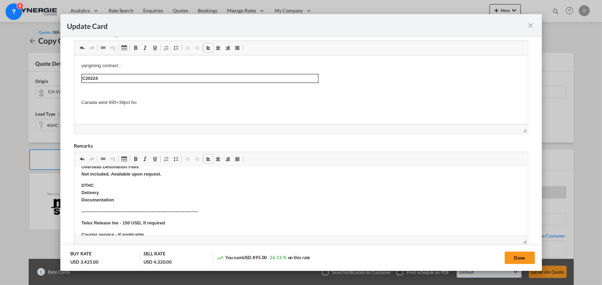
scroll to position [313, 0]
drag, startPoint x: 515, startPoint y: 262, endPoint x: 191, endPoint y: 207, distance: 328.7
click at [515, 262] on button "Done" at bounding box center [519, 258] width 30 height 12
type input "14 Sep 2025"
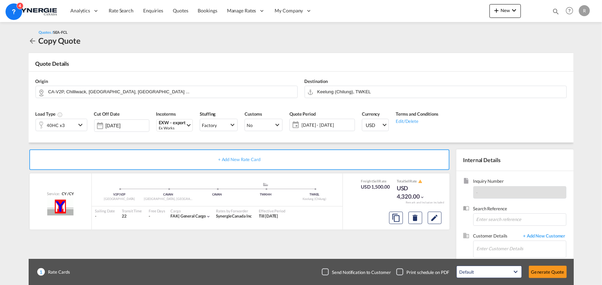
scroll to position [131, 0]
click at [397, 220] on md-icon "assets/icons/custom/copyQuote.svg" at bounding box center [396, 218] width 8 height 8
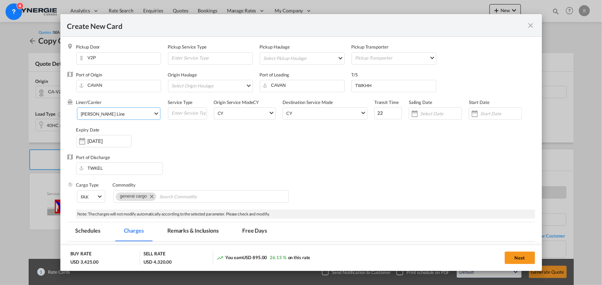
click at [128, 114] on span "Yang Ming Line" at bounding box center [117, 114] width 72 height 6
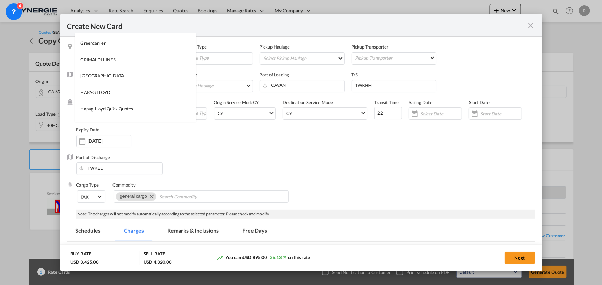
scroll to position [0, 0]
click at [147, 34] on input "search" at bounding box center [137, 41] width 117 height 17
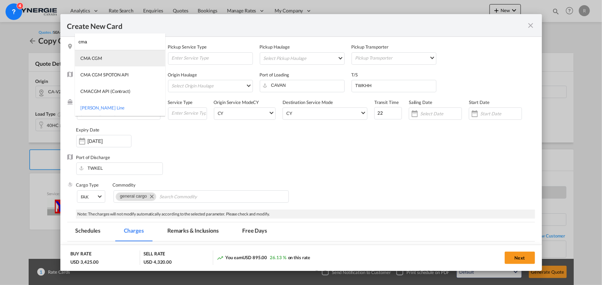
type input "cma"
click at [97, 59] on div "CMA CGM" at bounding box center [91, 58] width 22 height 6
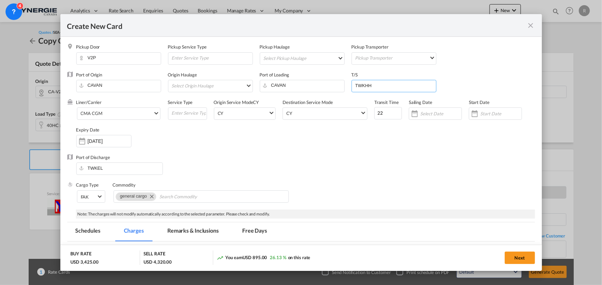
click at [376, 87] on input "TWKHH" at bounding box center [394, 85] width 81 height 10
type input "TWKHH by Road"
click at [408, 174] on div "Port of Discharge TWKEL" at bounding box center [301, 168] width 468 height 28
drag, startPoint x: 382, startPoint y: 114, endPoint x: 335, endPoint y: 111, distance: 47.7
click at [335, 111] on div "Liner/Carrier CMA CGM Service Type Origin Service Mode CY CY SD CY Destination …" at bounding box center [305, 126] width 459 height 55
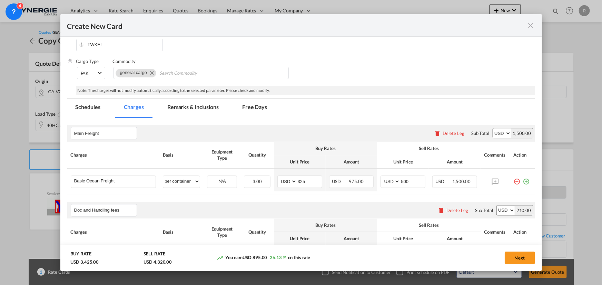
scroll to position [125, 0]
type input "18"
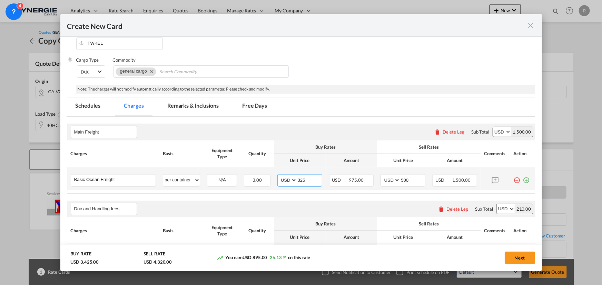
drag, startPoint x: 308, startPoint y: 181, endPoint x: 277, endPoint y: 175, distance: 31.2
click at [277, 175] on md-input-container "AED AFN ALL AMD ANG AOA ARS AUD AWG AZN BAM BBD BDT BGN BHD BIF BMD BND BOB BRL…" at bounding box center [299, 180] width 45 height 12
type input "575"
drag, startPoint x: 405, startPoint y: 180, endPoint x: 376, endPoint y: 175, distance: 29.7
click at [377, 175] on td "AED AFN ALL AMD ANG AOA ARS AUD AWG AZN BAM BBD BDT BGN BHD BIF BMD BND BOB BRL…" at bounding box center [403, 179] width 52 height 23
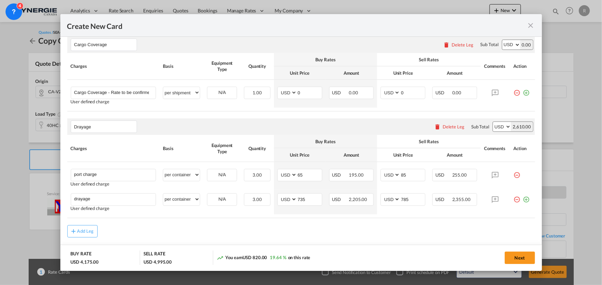
scroll to position [439, 0]
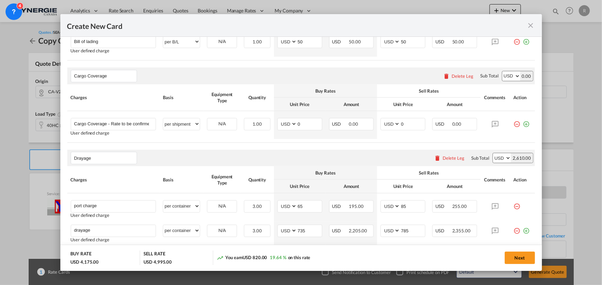
type input "725"
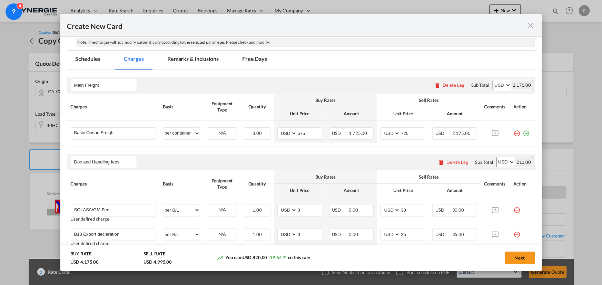
scroll to position [157, 0]
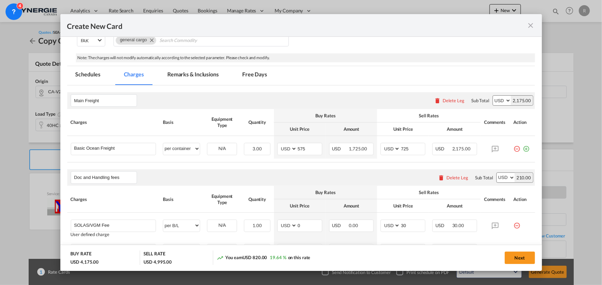
click at [183, 79] on md-tab-item "Remarks & Inclusions" at bounding box center [193, 75] width 68 height 19
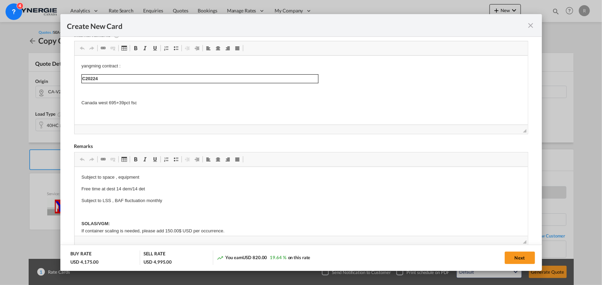
scroll to position [219, 0]
drag, startPoint x: 155, startPoint y: 187, endPoint x: 143, endPoint y: 187, distance: 12.1
click at [155, 187] on p "Free time at dest 14 dem/14 det" at bounding box center [300, 188] width 439 height 7
drag, startPoint x: 123, startPoint y: 187, endPoint x: 160, endPoint y: 186, distance: 36.9
click at [160, 186] on p "Free time at dest 14 dem/14 det" at bounding box center [300, 188] width 439 height 7
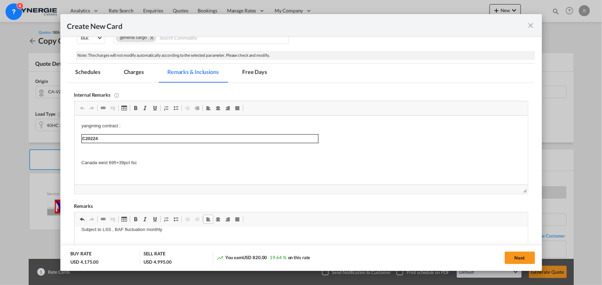
scroll to position [157, 0]
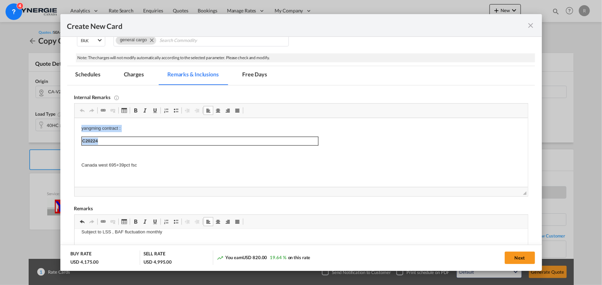
drag, startPoint x: 80, startPoint y: 128, endPoint x: 126, endPoint y: 141, distance: 48.1
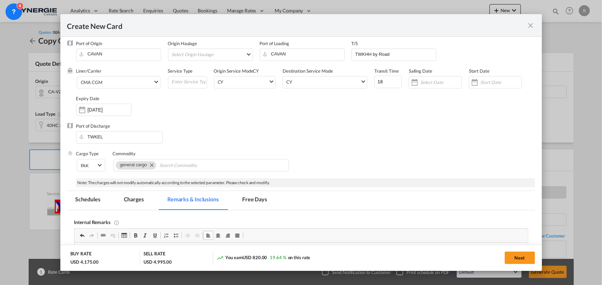
scroll to position [31, 0]
click at [79, 109] on div "Create New Card ..." at bounding box center [82, 110] width 11 height 14
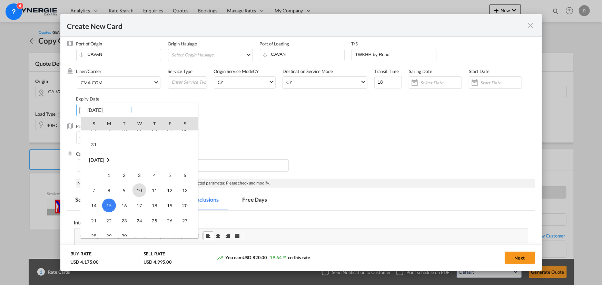
scroll to position [159675, 0]
click at [154, 184] on span "4" at bounding box center [155, 185] width 14 height 14
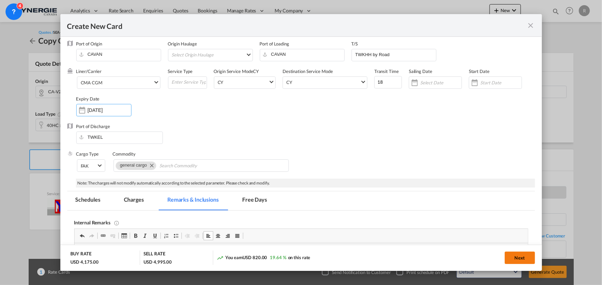
click at [520, 259] on button "Next" at bounding box center [519, 258] width 30 height 12
type input "03 Sep 2025"
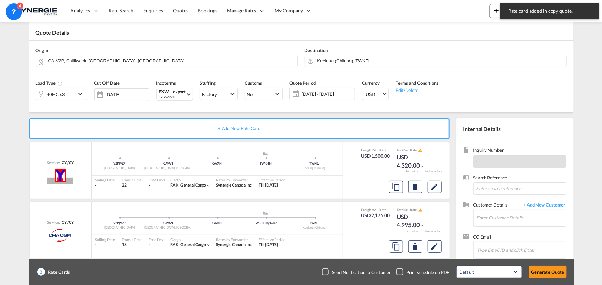
scroll to position [43, 0]
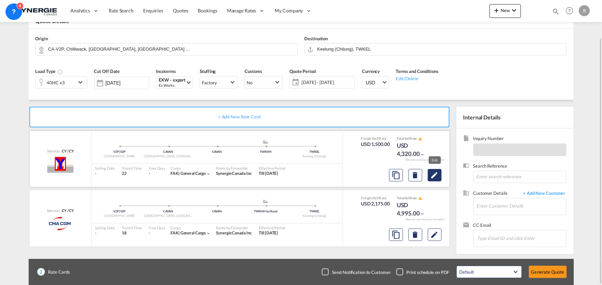
click at [428, 175] on button "Edit" at bounding box center [435, 175] width 14 height 12
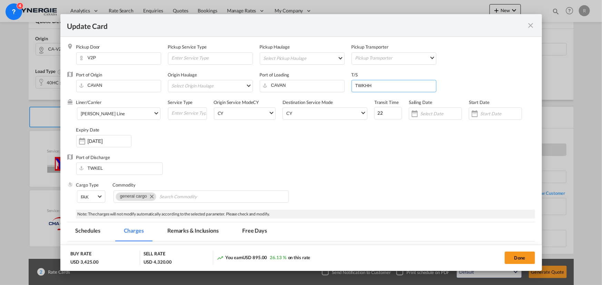
click at [380, 88] on input "TWKHH" at bounding box center [394, 85] width 81 height 10
type input "TWKHH by feeder"
click at [519, 259] on button "Done" at bounding box center [519, 258] width 30 height 12
type input "14 Sep 2025"
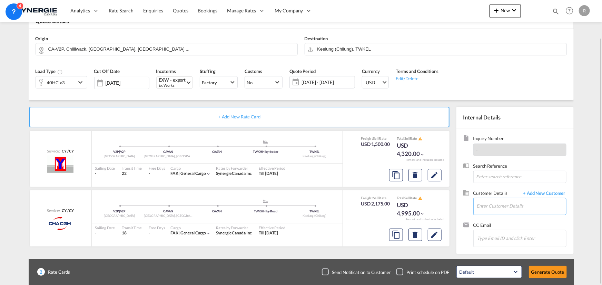
click at [504, 210] on input "Enter Customer Details" at bounding box center [520, 207] width 89 height 16
paste input "jason.tseng@pandalog.com"
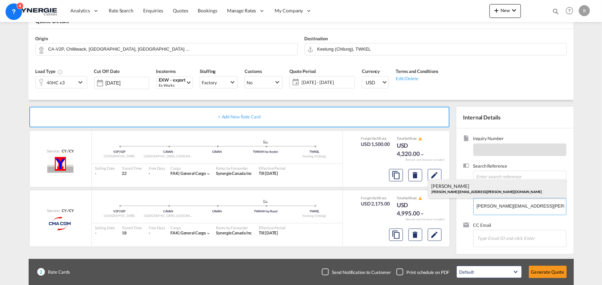
click at [449, 192] on div "Jason Tseng jason.tseng@pandalog.com" at bounding box center [497, 189] width 138 height 19
type input "Pandalog, Jason Tseng, jason.tseng@pandalog.com"
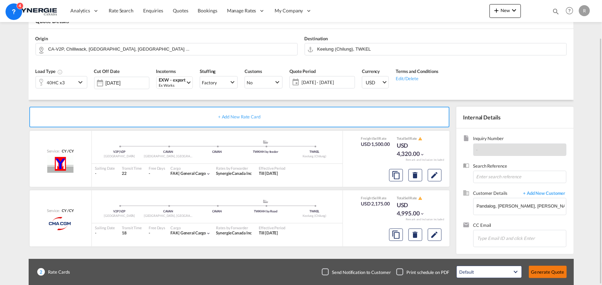
click at [549, 276] on button "Generate Quote" at bounding box center [548, 272] width 38 height 12
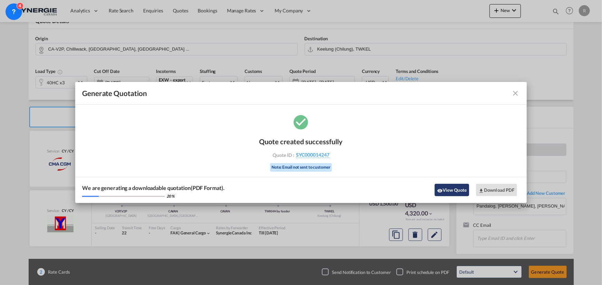
click at [451, 190] on button "View Quote" at bounding box center [451, 190] width 34 height 12
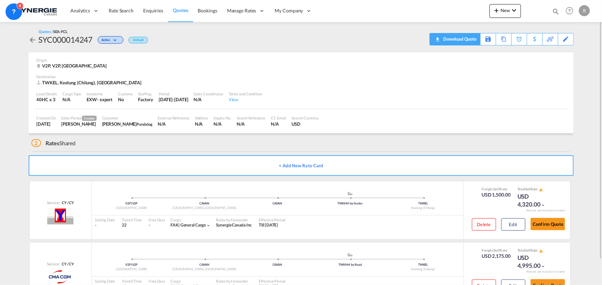
click at [454, 37] on div "Download Quote" at bounding box center [458, 38] width 35 height 11
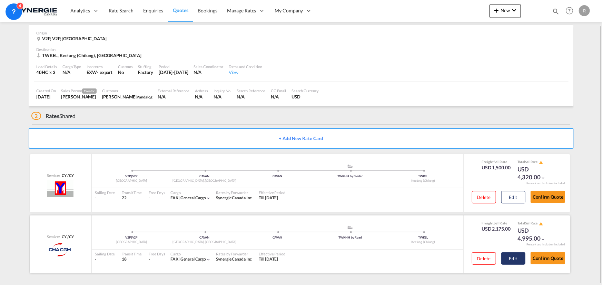
click at [511, 204] on button "Edit" at bounding box center [513, 197] width 24 height 12
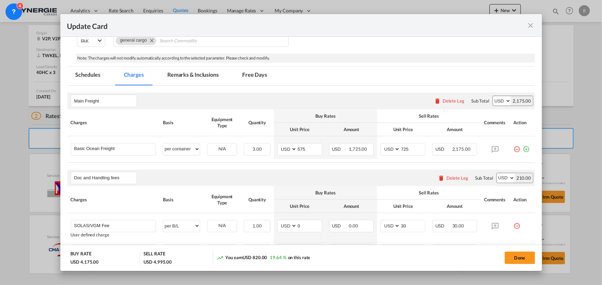
scroll to position [157, 0]
drag, startPoint x: 303, startPoint y: 148, endPoint x: 279, endPoint y: 144, distance: 24.8
click at [279, 144] on md-input-container "AED AFN ALL AMD ANG AOA ARS AUD AWG AZN BAM BBD BDT BGN BHD BIF BMD BND BOB BRL…" at bounding box center [299, 149] width 45 height 12
type input "877"
drag, startPoint x: 406, startPoint y: 150, endPoint x: 383, endPoint y: 143, distance: 24.1
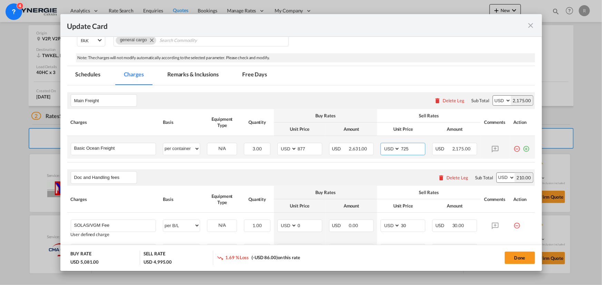
click at [383, 143] on md-input-container "AED AFN ALL AMD ANG AOA ARS AUD AWG AZN BAM BBD BDT BGN BHD BIF BMD BND BOB BRL…" at bounding box center [402, 149] width 45 height 12
type input "1050"
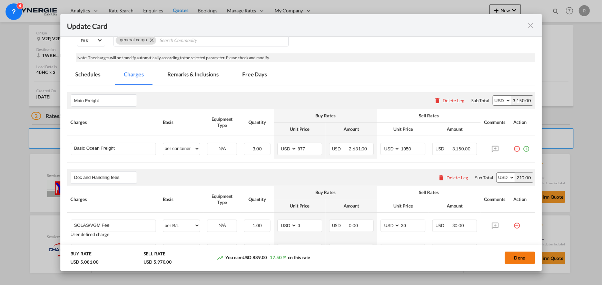
click at [519, 260] on button "Done" at bounding box center [519, 258] width 30 height 12
type input "03 Sep 2025"
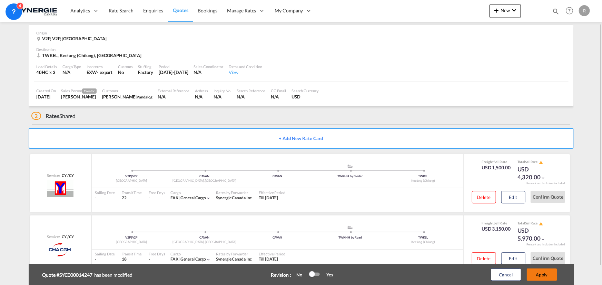
click at [543, 278] on button "Apply" at bounding box center [541, 275] width 30 height 12
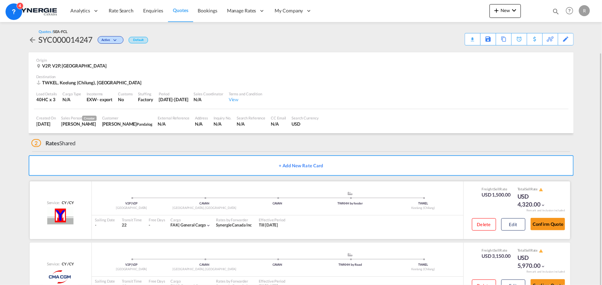
scroll to position [27, 0]
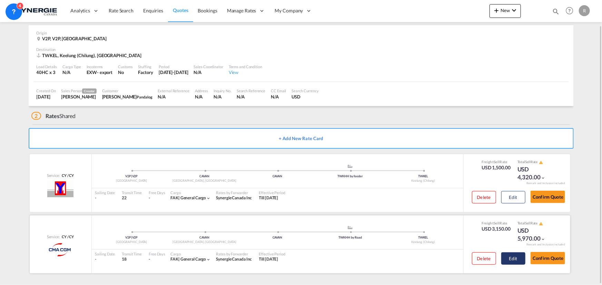
click at [518, 204] on button "Edit" at bounding box center [513, 197] width 24 height 12
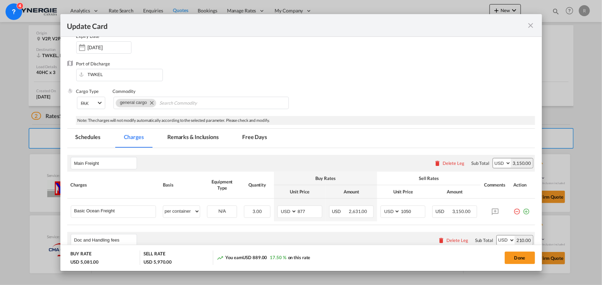
scroll to position [157, 0]
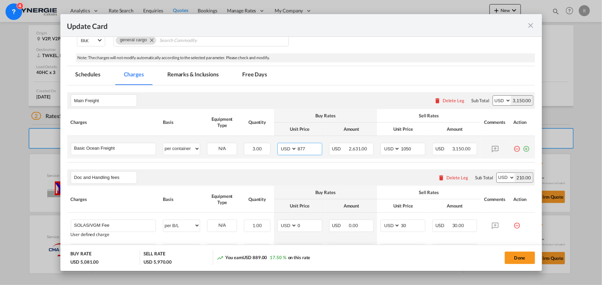
drag, startPoint x: 304, startPoint y: 148, endPoint x: 270, endPoint y: 145, distance: 34.3
click at [270, 145] on tr "Basic Ocean Freight Please Enter User Defined Charges Cannot Be Published per e…" at bounding box center [301, 147] width 468 height 23
type input "482"
drag, startPoint x: 410, startPoint y: 149, endPoint x: 364, endPoint y: 142, distance: 47.1
click at [364, 142] on tr "Basic Ocean Freight Please Enter User Defined Charges Cannot Be Published per e…" at bounding box center [301, 147] width 468 height 23
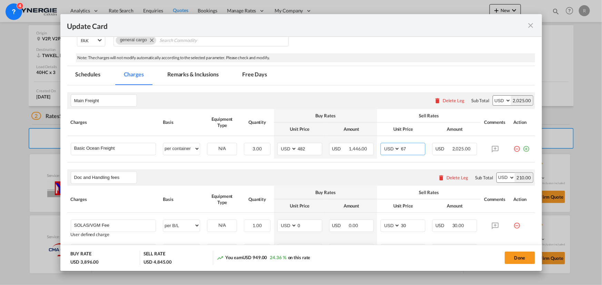
type input "6"
type input "7"
type input "675"
click at [514, 257] on button "Done" at bounding box center [519, 258] width 30 height 12
type input "03 Sep 2025"
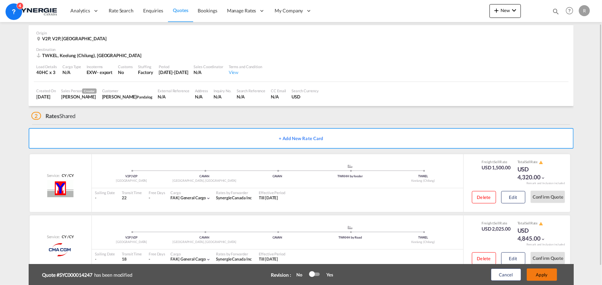
click at [542, 279] on button "Apply" at bounding box center [541, 275] width 30 height 12
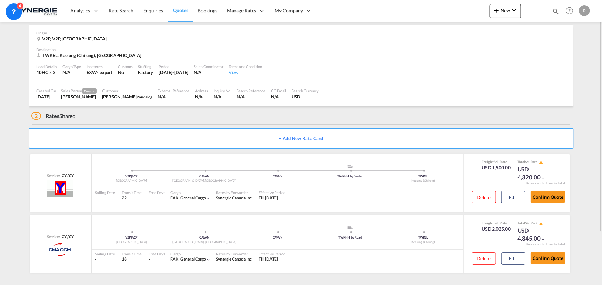
scroll to position [0, 0]
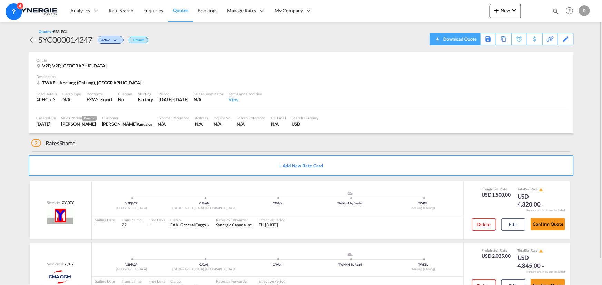
click at [437, 38] on md-icon "icon-download" at bounding box center [437, 36] width 8 height 5
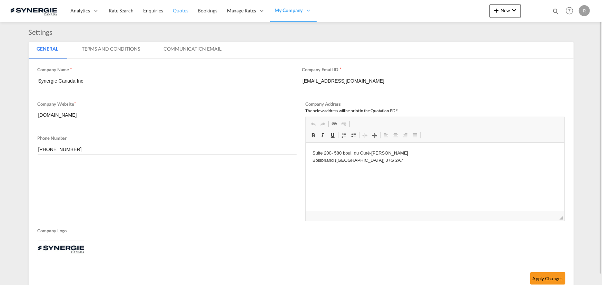
click at [186, 9] on span "Quotes" at bounding box center [180, 11] width 15 height 6
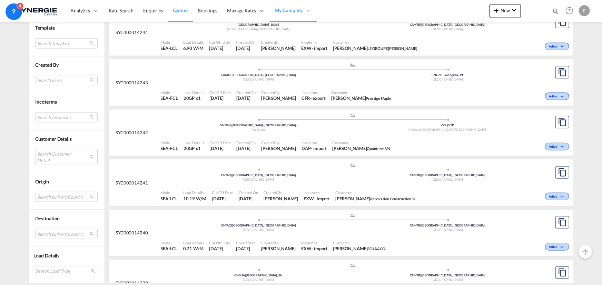
scroll to position [313, 0]
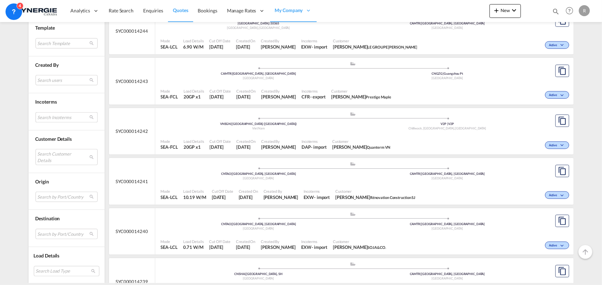
click at [56, 121] on md-select "Search Incoterms CFR-EXPORT cost and freight CIP-IMPORT carriage and insurance …" at bounding box center [67, 117] width 62 height 10
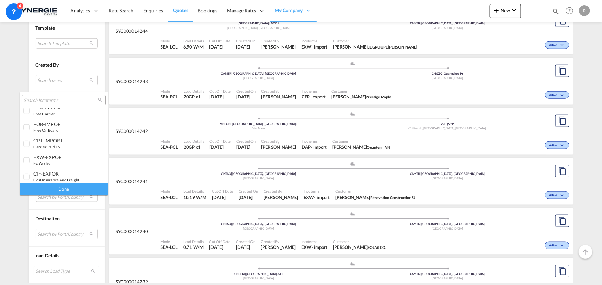
scroll to position [157, 0]
click at [66, 129] on div "FOB-IMPORT free on board" at bounding box center [60, 125] width 54 height 12
click at [67, 188] on div "Done" at bounding box center [64, 189] width 88 height 12
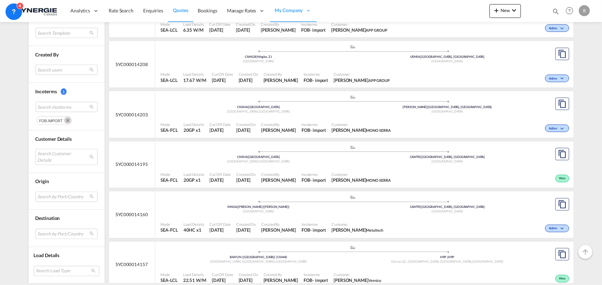
scroll to position [533, 0]
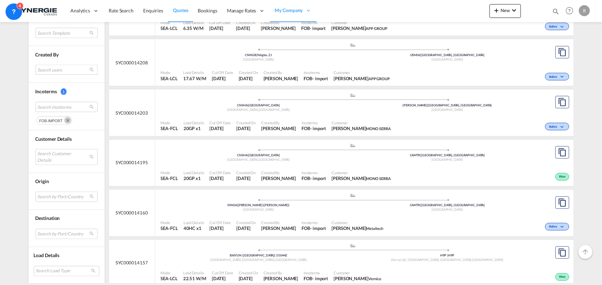
click at [55, 69] on md-select "Search users sugan T sugantha.rajan@freightfy.com raquel Jimenez raquel.jimenez…" at bounding box center [67, 70] width 62 height 10
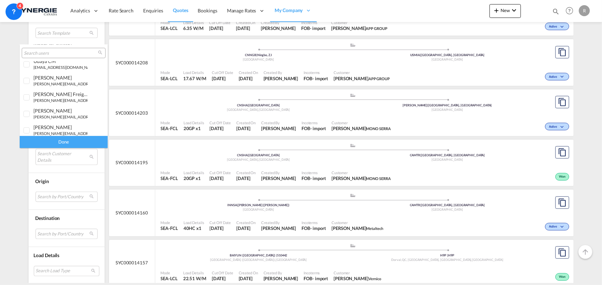
scroll to position [94, 0]
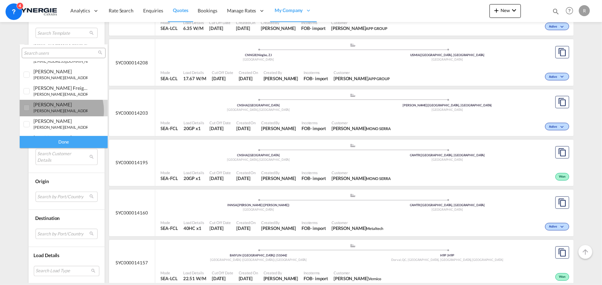
click at [56, 111] on small "r.ho@synergiecanada.com" at bounding box center [79, 111] width 93 height 4
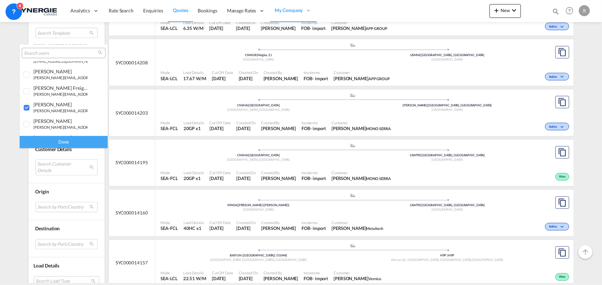
click at [76, 145] on div "Done" at bounding box center [64, 142] width 88 height 12
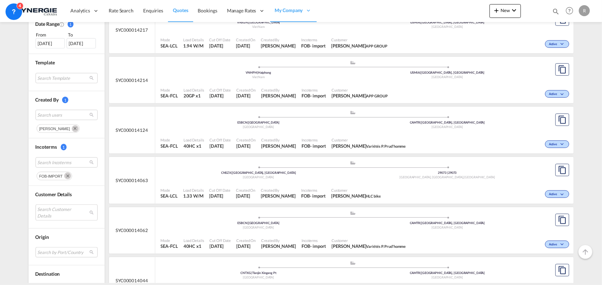
scroll to position [219, 0]
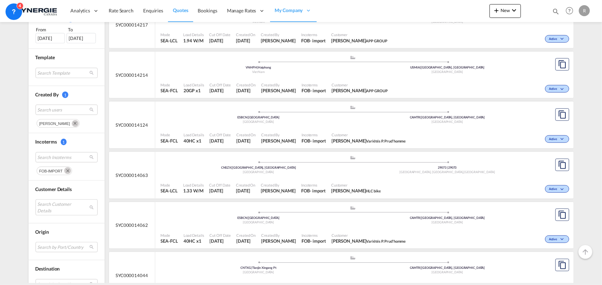
click at [331, 134] on span "Customer" at bounding box center [368, 134] width 74 height 5
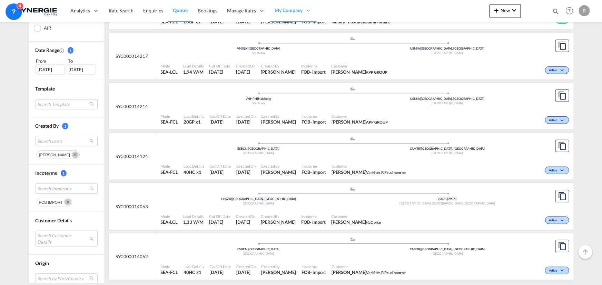
click at [65, 201] on md-icon "Remove" at bounding box center [67, 202] width 7 height 7
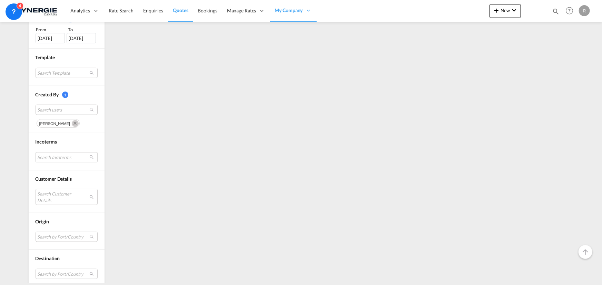
click at [44, 155] on md-select "Search Incoterms" at bounding box center [67, 157] width 62 height 10
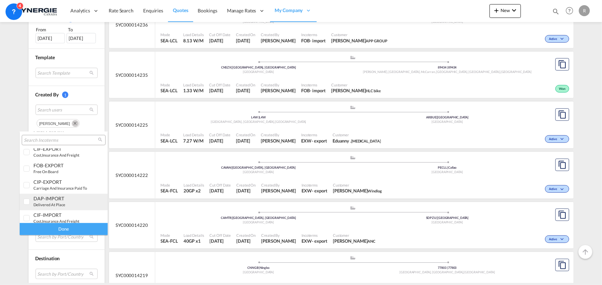
click at [60, 197] on div "DAP-IMPORT" at bounding box center [60, 199] width 54 height 6
click at [70, 230] on div "Done" at bounding box center [64, 229] width 88 height 12
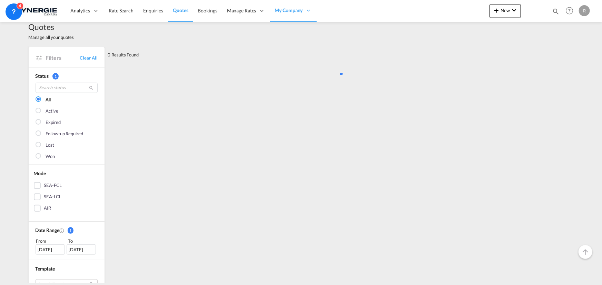
scroll to position [0, 0]
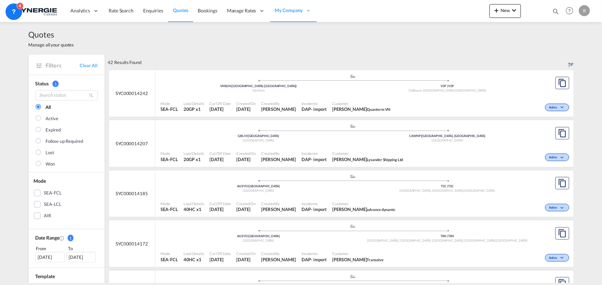
click at [329, 109] on div "Customer Hoa Hazel Quanterm VN" at bounding box center [361, 106] width 64 height 17
click at [405, 107] on div "Active" at bounding box center [482, 106] width 178 height 17
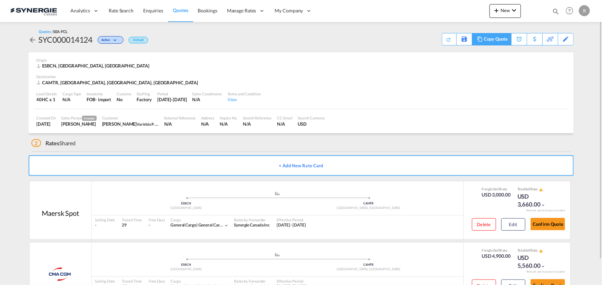
click at [506, 44] on div "Copy Quote" at bounding box center [495, 39] width 23 height 12
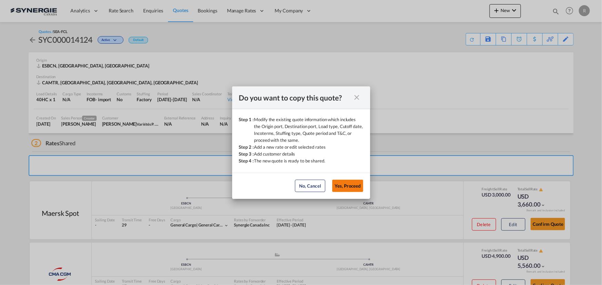
click at [356, 191] on button "Yes, Proceed" at bounding box center [347, 186] width 31 height 12
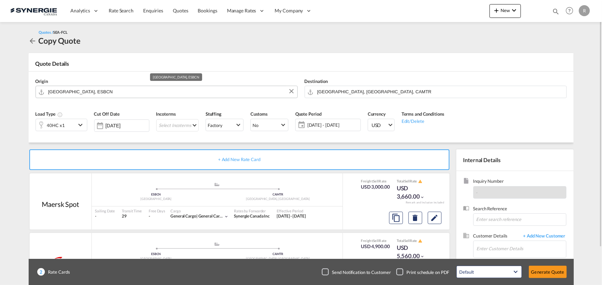
click at [140, 88] on input "[GEOGRAPHIC_DATA], ESBCN" at bounding box center [170, 92] width 245 height 12
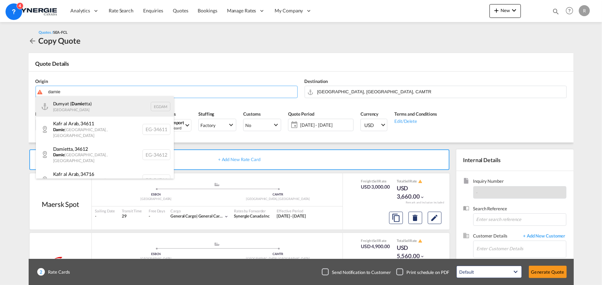
click at [69, 108] on div "Dumyat ( Damie tta) [GEOGRAPHIC_DATA] EGDAM" at bounding box center [105, 106] width 138 height 21
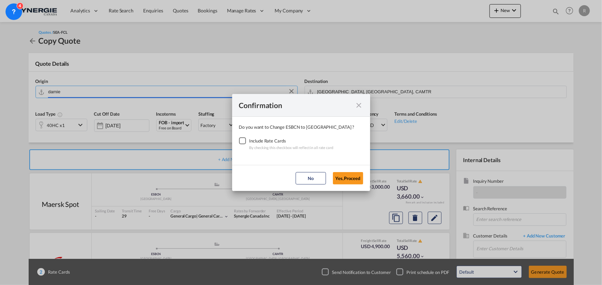
type input "Dumyat (Damietta), [GEOGRAPHIC_DATA]"
click at [244, 141] on div "Checkbox No Ink" at bounding box center [242, 141] width 7 height 7
click at [352, 182] on button "Yes,Proceed" at bounding box center [348, 178] width 30 height 12
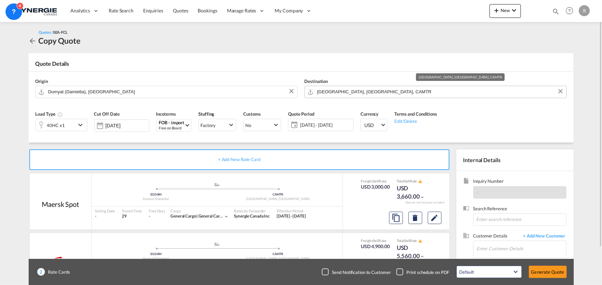
click at [371, 92] on input "[GEOGRAPHIC_DATA], [GEOGRAPHIC_DATA], CAMTR" at bounding box center [439, 92] width 245 height 12
drag, startPoint x: 601, startPoint y: 281, endPoint x: 382, endPoint y: 88, distance: 291.9
click at [382, 88] on input "[GEOGRAPHIC_DATA], [GEOGRAPHIC_DATA], CAMTR" at bounding box center [439, 92] width 245 height 12
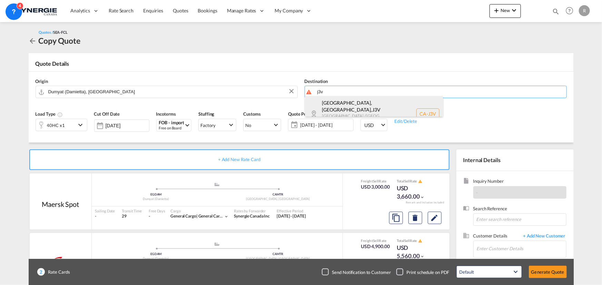
click at [334, 110] on div "[GEOGRAPHIC_DATA], [GEOGRAPHIC_DATA] , J3V [GEOGRAPHIC_DATA] / [GEOGRAPHIC_DATA…" at bounding box center [374, 114] width 138 height 36
type input "CA-J3V, [GEOGRAPHIC_DATA], [GEOGRAPHIC_DATA], [GEOGRAPHIC_DATA] / [GEOGRAPHIC_D…"
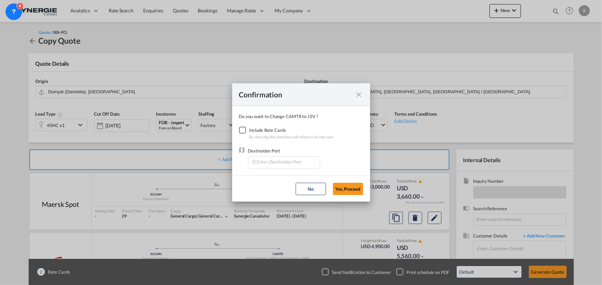
click at [241, 131] on div "Checkbox No Ink" at bounding box center [242, 130] width 7 height 7
click at [281, 162] on input "Enter Destination Port" at bounding box center [285, 162] width 68 height 10
click at [261, 193] on span "CAMTR, [GEOGRAPHIC_DATA], [GEOGRAPHIC_DATA], [GEOGRAPHIC_DATA], [GEOGRAPHIC_DAT…" at bounding box center [391, 194] width 271 height 6
type input "CAMTR, [GEOGRAPHIC_DATA], [GEOGRAPHIC_DATA], [GEOGRAPHIC_DATA], [GEOGRAPHIC_DAT…"
click at [352, 186] on button "Yes,Proceed" at bounding box center [348, 189] width 30 height 12
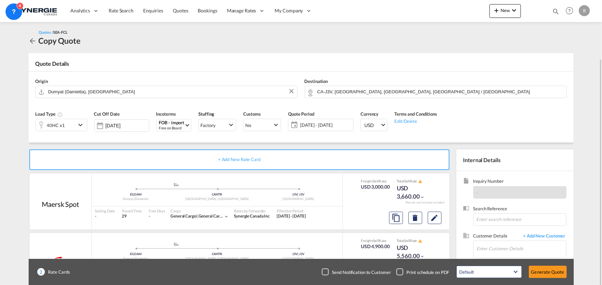
scroll to position [31, 0]
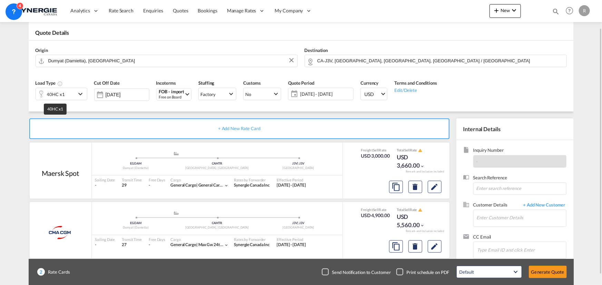
click at [53, 97] on div "40HC x1" at bounding box center [56, 95] width 18 height 10
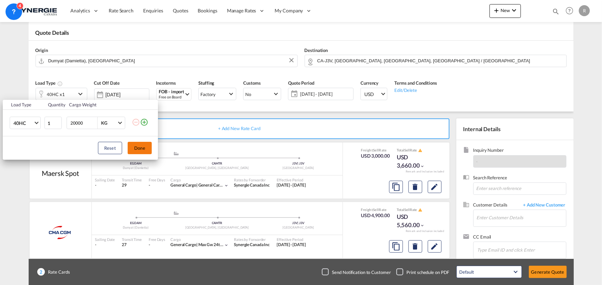
click at [134, 151] on button "Done" at bounding box center [140, 148] width 24 height 12
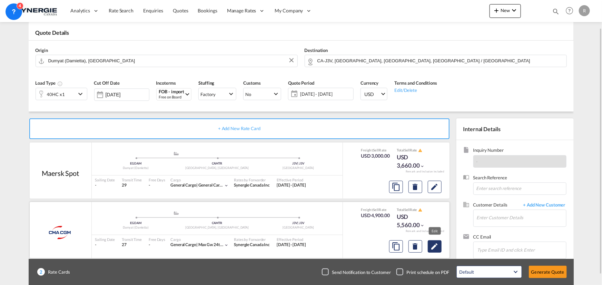
click at [431, 191] on md-icon "Edit" at bounding box center [434, 187] width 8 height 8
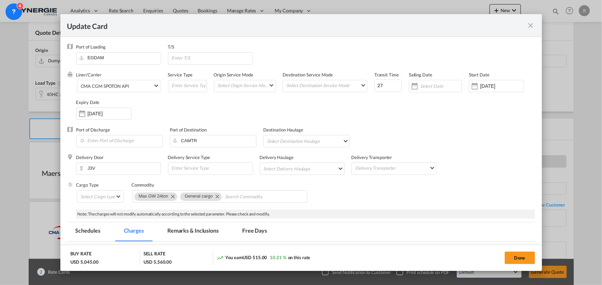
select select "per container"
select select "per shipment"
select select "per B/L"
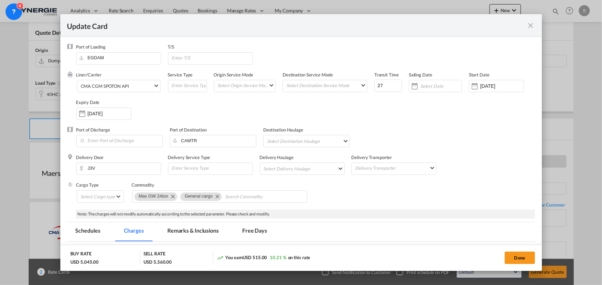
select select "per B/L"
click at [135, 86] on span "CMA CGM SPOTON API" at bounding box center [117, 86] width 72 height 6
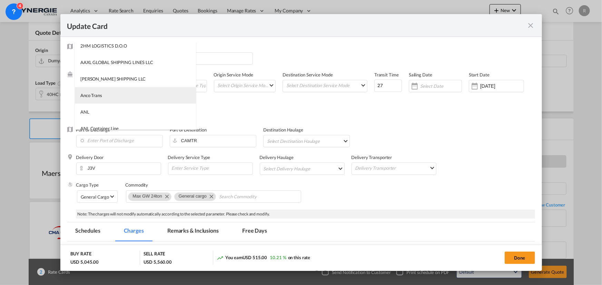
scroll to position [0, 0]
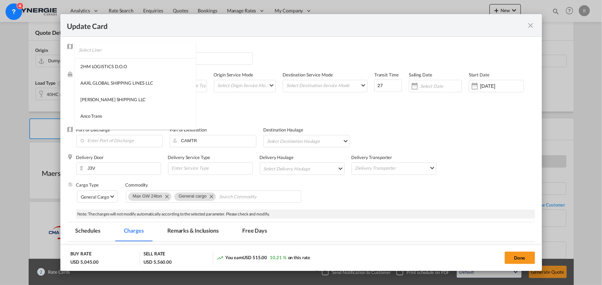
click at [127, 52] on input "search" at bounding box center [137, 50] width 117 height 17
type input "msc"
click at [94, 83] on md-option "MSC" at bounding box center [120, 83] width 90 height 17
click at [100, 118] on div "[DATE]" at bounding box center [103, 114] width 55 height 12
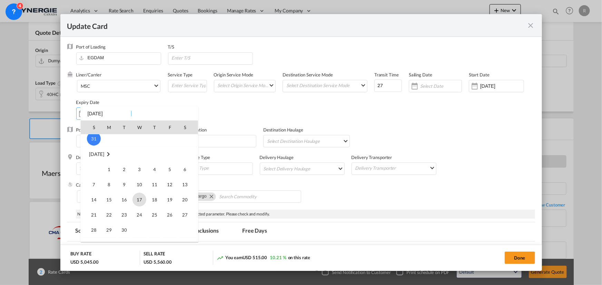
scroll to position [94, 0]
click at [158, 154] on span "4" at bounding box center [155, 155] width 14 height 14
type input "[DATE]"
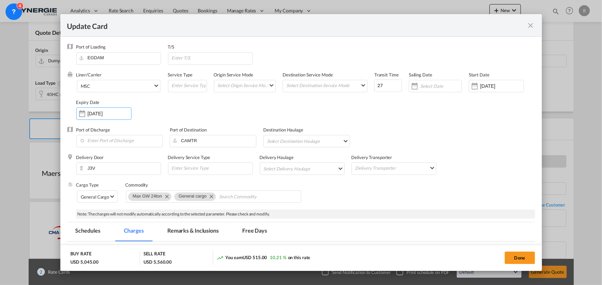
scroll to position [31, 0]
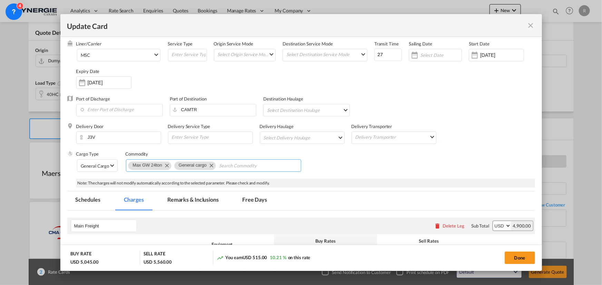
click at [164, 166] on md-icon "Remove Max GW 24ton" at bounding box center [166, 165] width 8 height 8
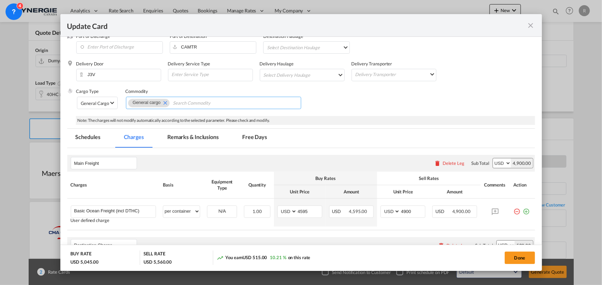
scroll to position [125, 0]
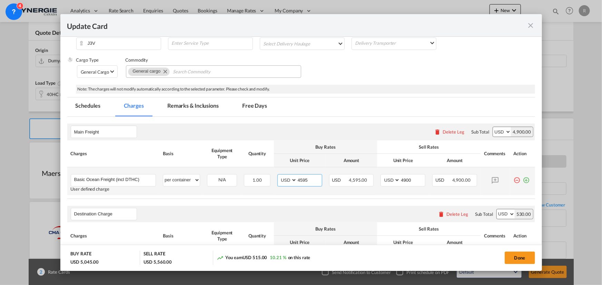
drag, startPoint x: 311, startPoint y: 180, endPoint x: 275, endPoint y: 172, distance: 36.3
click at [275, 172] on td "AED AFN ALL AMD ANG AOA ARS AUD AWG AZN BAM BBD BDT BGN BHD BIF BMD BND [PERSON…" at bounding box center [300, 182] width 52 height 28
type input "4071"
drag, startPoint x: 413, startPoint y: 180, endPoint x: 384, endPoint y: 174, distance: 29.3
click at [384, 174] on md-input-container "AED AFN ALL AMD ANG AOA ARS AUD AWG AZN BAM BBD BDT BGN BHD BIF BMD BND [PERSON…" at bounding box center [402, 180] width 45 height 12
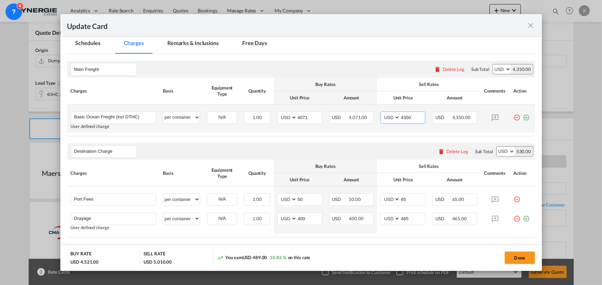
scroll to position [219, 0]
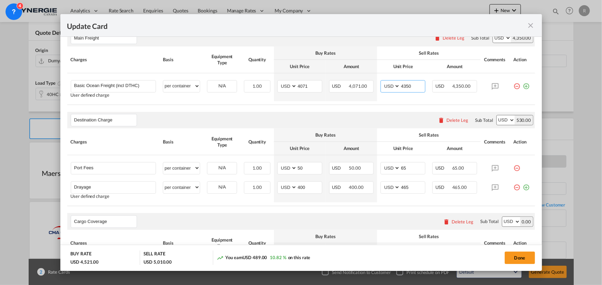
type input "4350"
drag, startPoint x: 307, startPoint y: 187, endPoint x: 273, endPoint y: 183, distance: 34.3
click at [274, 183] on td "AED AFN ALL AMD ANG AOA ARS AUD AWG AZN BAM BBD BDT BGN BHD BIF BMD BND [PERSON…" at bounding box center [300, 190] width 52 height 24
type input "333"
drag, startPoint x: 412, startPoint y: 187, endPoint x: 399, endPoint y: 182, distance: 13.8
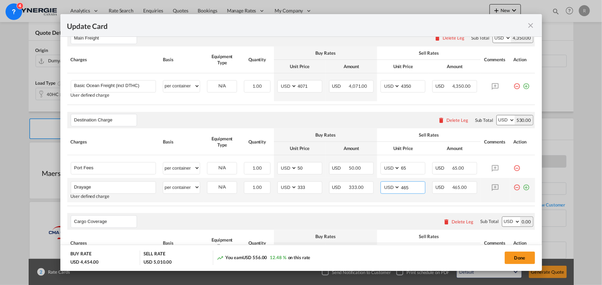
click at [400, 183] on input "465" at bounding box center [412, 187] width 25 height 10
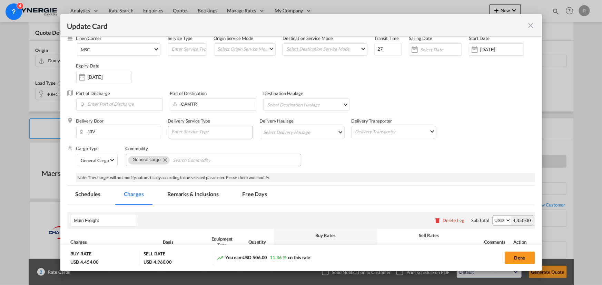
scroll to position [24, 0]
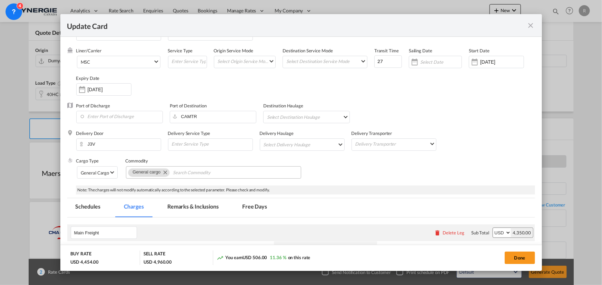
type input "415"
click at [187, 203] on md-tab-item "Remarks & Inclusions" at bounding box center [193, 208] width 68 height 19
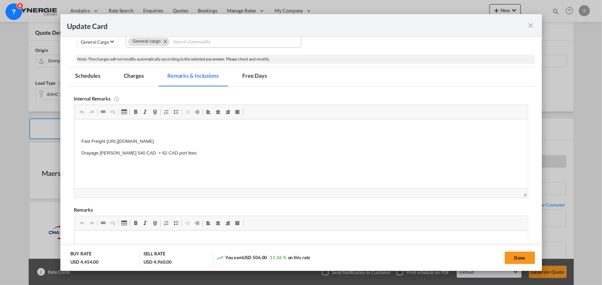
scroll to position [212, 0]
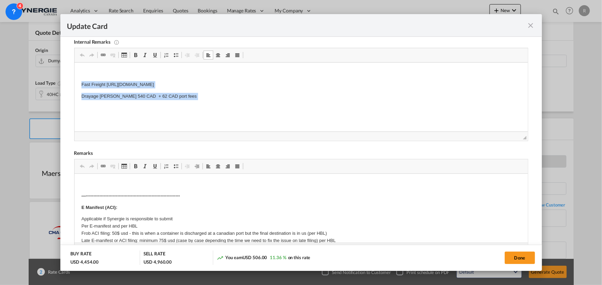
drag, startPoint x: 79, startPoint y: 84, endPoint x: 217, endPoint y: 101, distance: 138.9
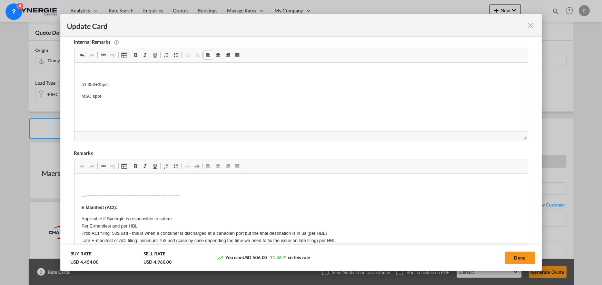
click at [149, 93] on body "a1 350+25pct MSC spot" at bounding box center [300, 91] width 439 height 42
click at [141, 95] on p "MSC spot" at bounding box center [300, 96] width 439 height 7
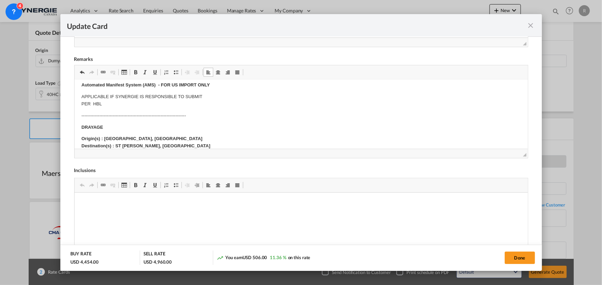
scroll to position [94, 0]
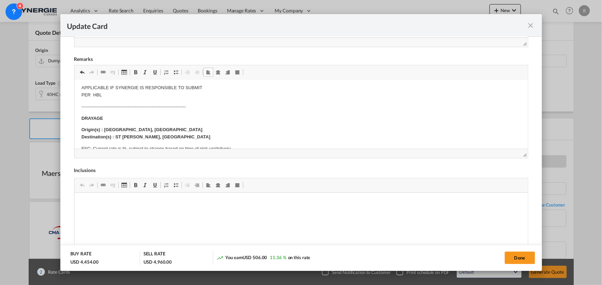
drag, startPoint x: 26, startPoint y: 24, endPoint x: 112, endPoint y: -19, distance: 97.0
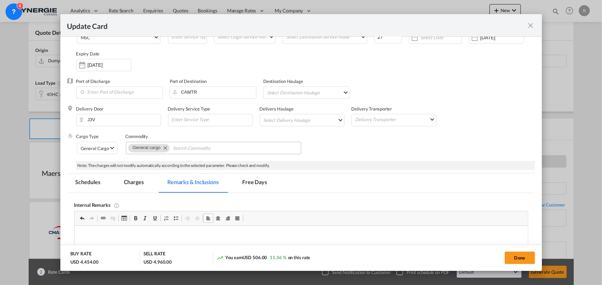
scroll to position [0, 0]
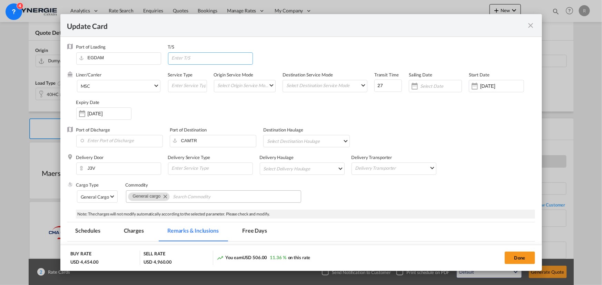
click at [192, 55] on input "Update CardPort of ..." at bounding box center [211, 58] width 81 height 10
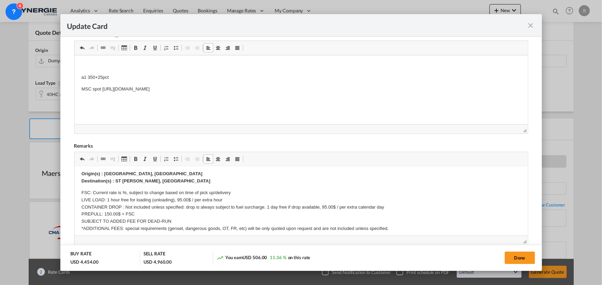
scroll to position [125, 0]
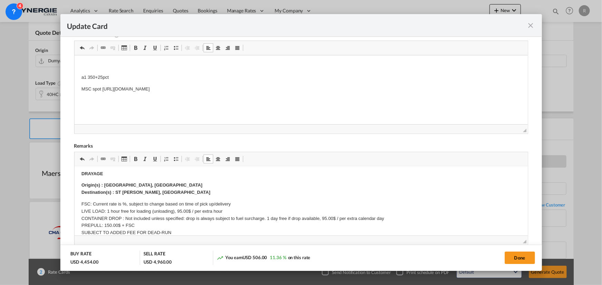
type input "Sines"
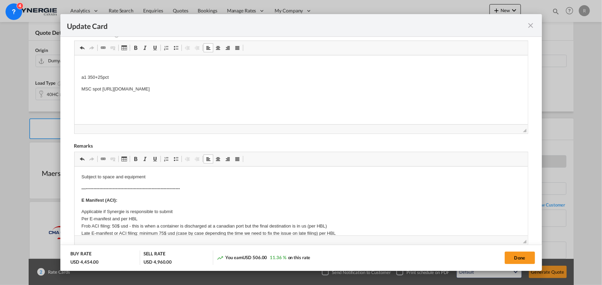
drag, startPoint x: 122, startPoint y: 191, endPoint x: 163, endPoint y: 194, distance: 40.8
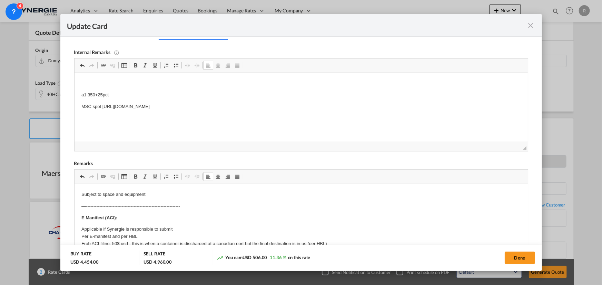
scroll to position [282, 0]
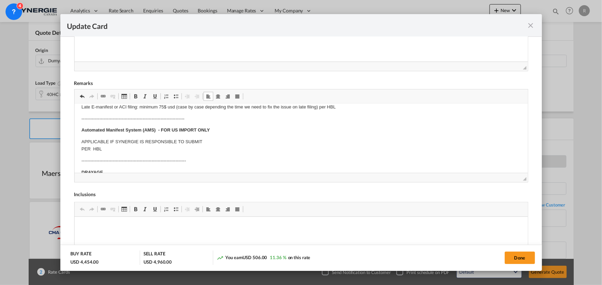
scroll to position [94, 0]
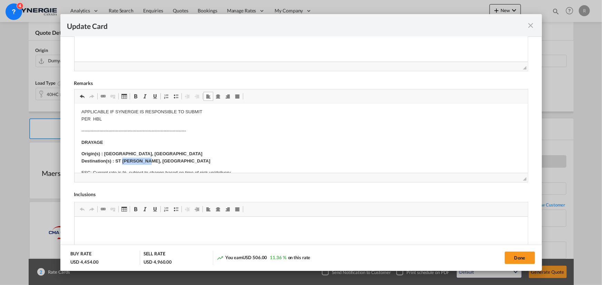
drag, startPoint x: 123, startPoint y: 161, endPoint x: 171, endPoint y: 162, distance: 48.3
click at [174, 162] on p "Origin(s) : MONTREAL PORT, QC Destination(s) : ST JEROME, QC" at bounding box center [300, 158] width 439 height 14
click at [521, 259] on button "Done" at bounding box center [519, 258] width 30 height 12
type input "06 Aug 2025"
type input "03 Sep 2025"
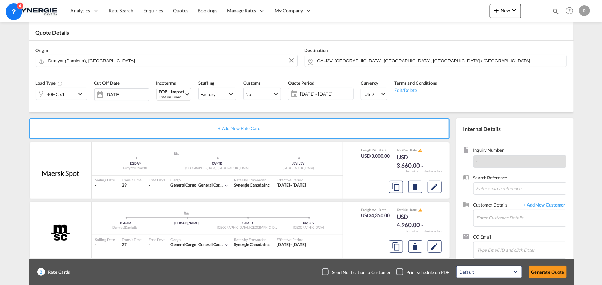
scroll to position [131, 0]
click at [434, 190] on md-icon "Edit" at bounding box center [434, 187] width 8 height 8
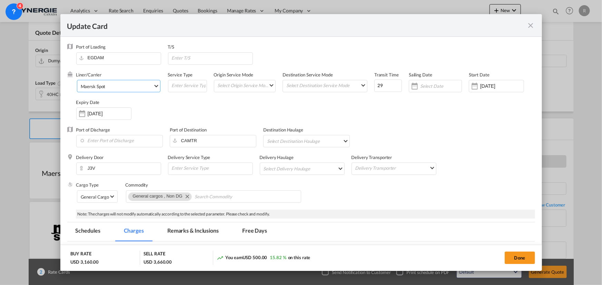
click at [123, 86] on span "Maersk Spot" at bounding box center [117, 86] width 72 height 6
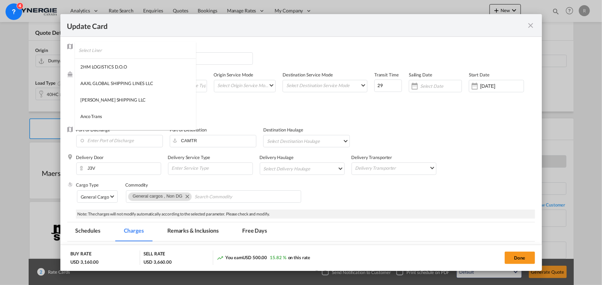
click at [158, 52] on input "search" at bounding box center [137, 50] width 117 height 17
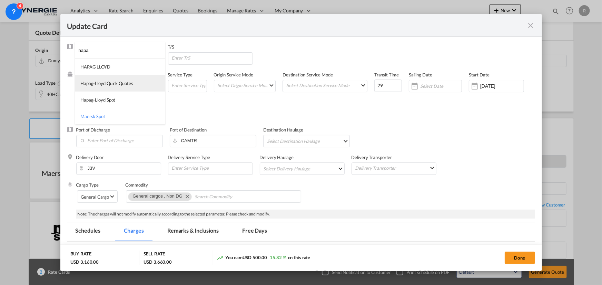
type input "hapa"
click at [116, 84] on div "Hapag-Lloyd Quick Quotes" at bounding box center [106, 83] width 53 height 6
click at [200, 60] on input "Update Card Port ..." at bounding box center [211, 58] width 81 height 10
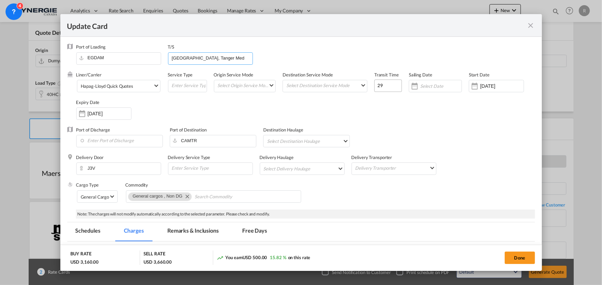
type input "Port Said, Tanger Med"
drag, startPoint x: 383, startPoint y: 84, endPoint x: 345, endPoint y: 84, distance: 38.3
click at [345, 84] on div "Liner/Carrier Hapag-Lloyd Quick Quotes Service Type Origin Service Mode Select …" at bounding box center [305, 99] width 459 height 55
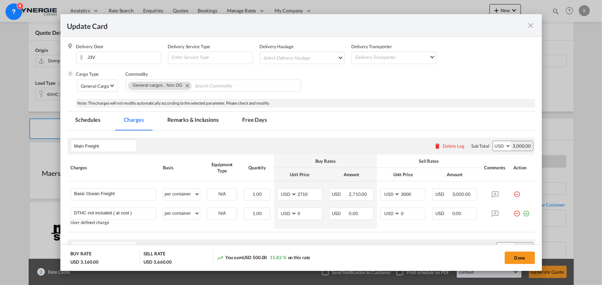
scroll to position [125, 0]
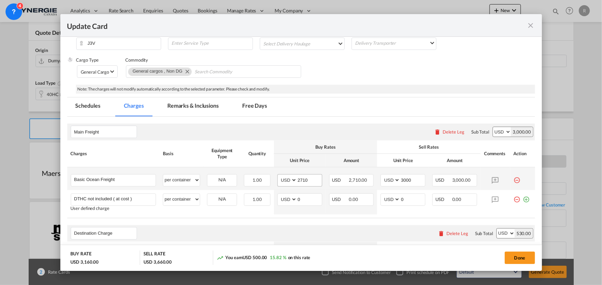
type input "33"
drag, startPoint x: 298, startPoint y: 180, endPoint x: 265, endPoint y: 175, distance: 32.7
click at [265, 175] on tr "Basic Ocean Freight Please Enter User Defined Charges Cannot Be Published per e…" at bounding box center [301, 179] width 468 height 23
type input "4510"
click at [513, 201] on md-icon "icon-minus-circle-outline red-400-fg" at bounding box center [516, 197] width 7 height 7
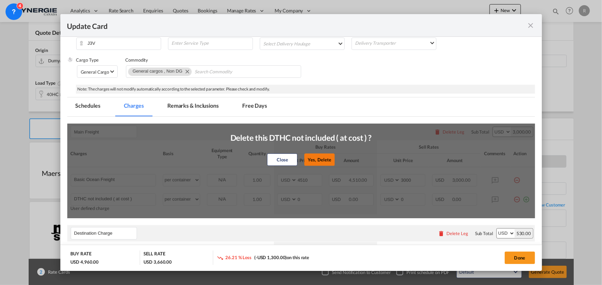
click at [313, 158] on button "Yes, Delete" at bounding box center [319, 159] width 30 height 12
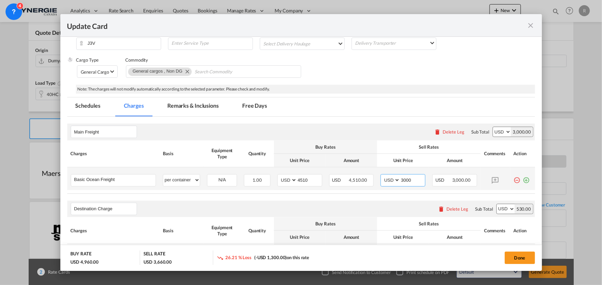
drag, startPoint x: 410, startPoint y: 177, endPoint x: 367, endPoint y: 173, distance: 43.6
click at [367, 173] on tr "Basic Ocean Freight Please Enter User Defined Charges Cannot Be Published per e…" at bounding box center [301, 179] width 468 height 23
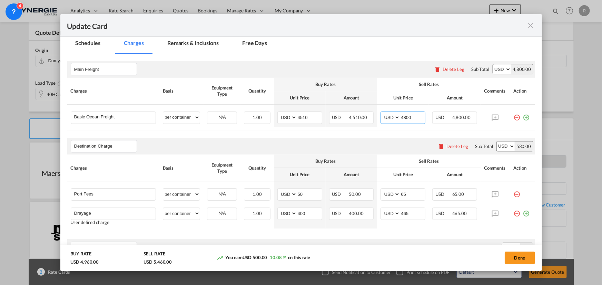
type input "4800"
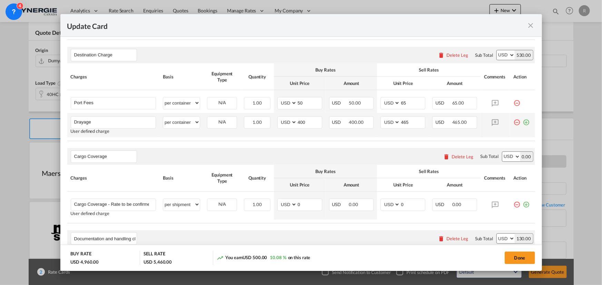
scroll to position [282, 0]
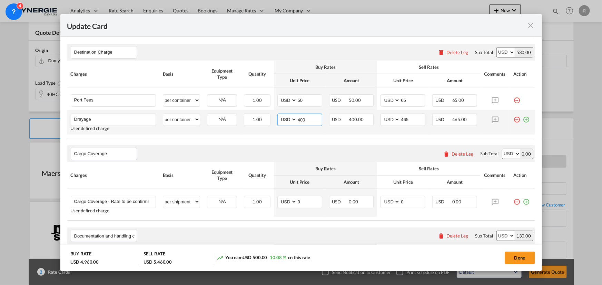
drag, startPoint x: 281, startPoint y: 120, endPoint x: 271, endPoint y: 119, distance: 9.7
click at [274, 120] on td "AED AFN ALL AMD ANG AOA ARS AUD AWG AZN BAM BBD BDT BGN BHD BIF BMD BND BOB BRL…" at bounding box center [300, 122] width 52 height 24
type input "333"
drag, startPoint x: 411, startPoint y: 122, endPoint x: 376, endPoint y: 118, distance: 34.6
click at [377, 118] on td "AED AFN ALL AMD ANG AOA ARS AUD AWG AZN BAM BBD BDT BGN BHD BIF BMD BND BOB BRL…" at bounding box center [403, 122] width 52 height 24
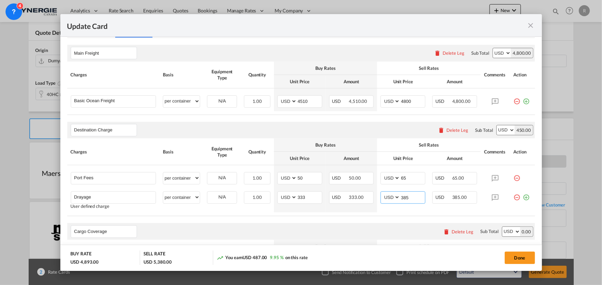
scroll to position [144, 0]
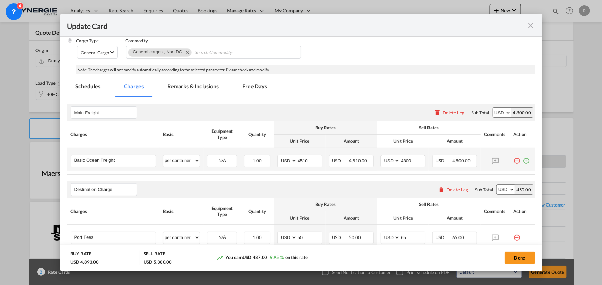
type input "385"
click at [405, 160] on input "4800" at bounding box center [412, 160] width 25 height 10
type input "4850"
click at [199, 87] on md-tab-item "Remarks & Inclusions" at bounding box center [193, 87] width 68 height 19
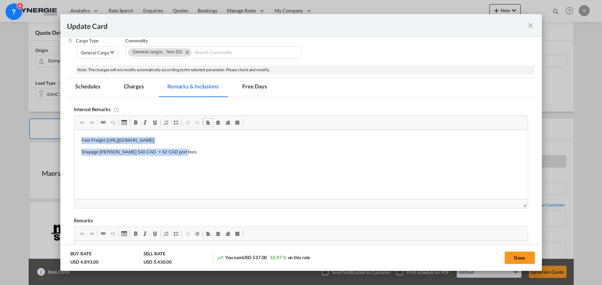
drag, startPoint x: 78, startPoint y: 139, endPoint x: 232, endPoint y: 157, distance: 155.2
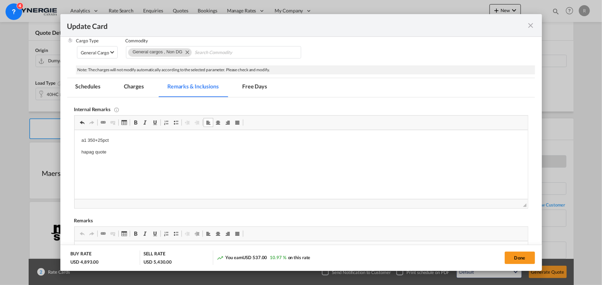
click at [130, 152] on html "a1 350+25pct hapag quote" at bounding box center [300, 146] width 453 height 33
click at [129, 152] on p "hapag quote W250800782789" at bounding box center [300, 152] width 439 height 7
click at [151, 153] on p "hapag quote W250800782789" at bounding box center [300, 152] width 439 height 7
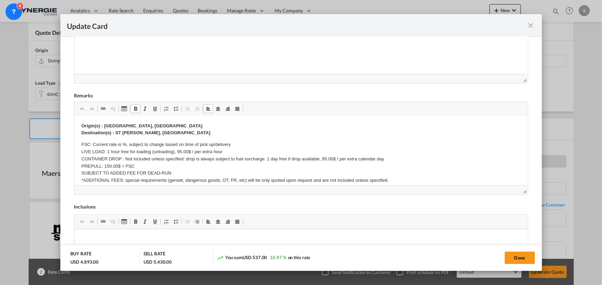
scroll to position [125, 0]
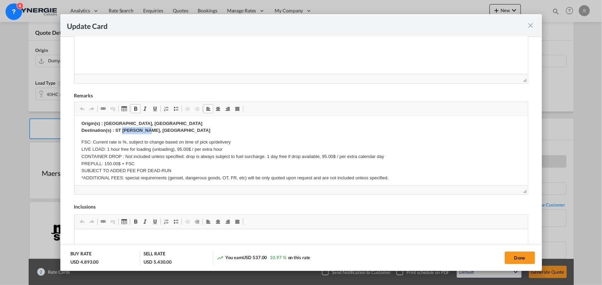
drag, startPoint x: 122, startPoint y: 131, endPoint x: 167, endPoint y: 130, distance: 44.1
click at [167, 130] on p "Origin(s) : MONTREAL PORT, QC Destination(s) : ST JEROME, QC" at bounding box center [300, 127] width 439 height 14
click at [131, 129] on p "Origin(s) : MONTREAL PORT, QC Destination(s) : ST" at bounding box center [300, 127] width 439 height 14
click at [531, 263] on button "Done" at bounding box center [519, 258] width 30 height 12
type input "06 Aug 2025"
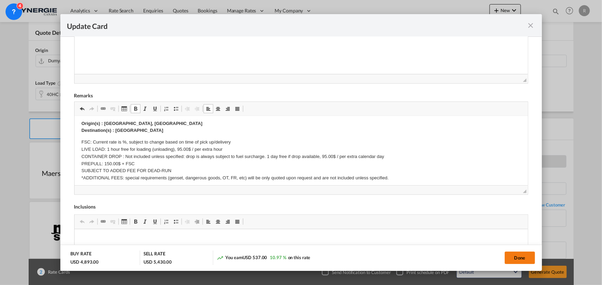
type input "30 Aug 2025"
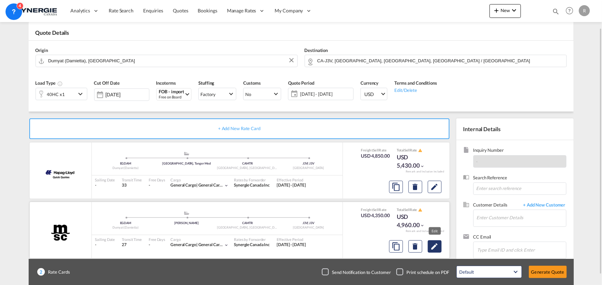
click at [437, 191] on md-icon "Edit" at bounding box center [434, 187] width 8 height 8
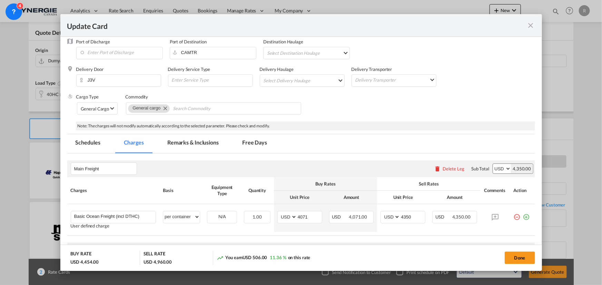
scroll to position [31, 0]
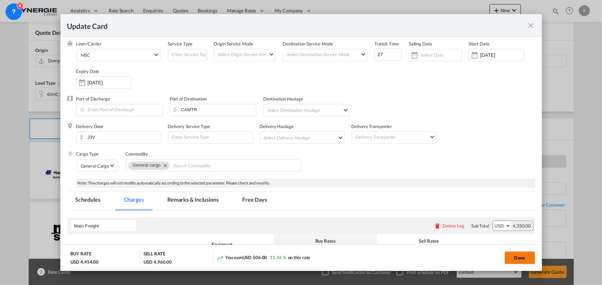
click at [514, 259] on button "Done" at bounding box center [519, 258] width 30 height 12
type input "06 Aug 2025"
type input "03 Sep 2025"
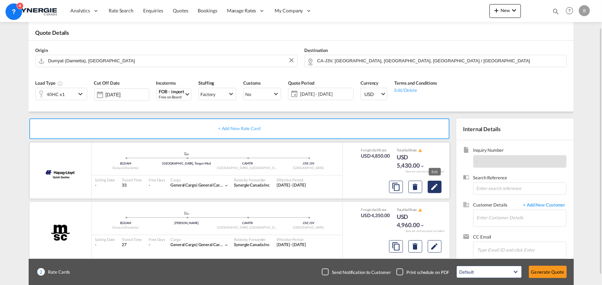
click at [435, 185] on md-icon "Edit" at bounding box center [434, 187] width 8 height 8
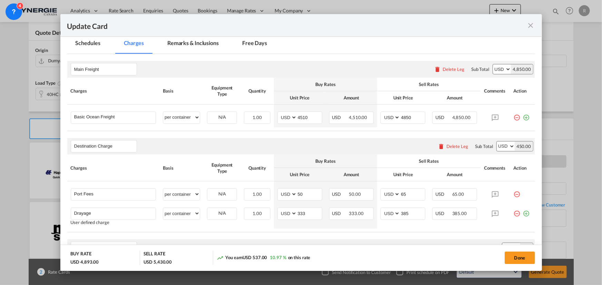
scroll to position [282, 0]
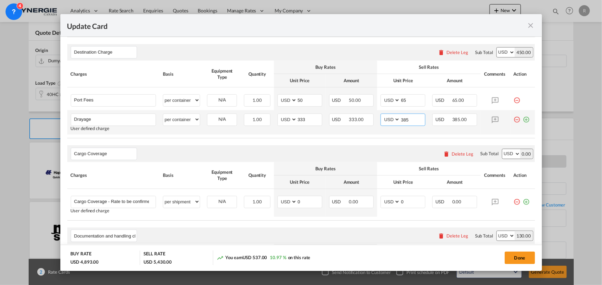
drag, startPoint x: 416, startPoint y: 117, endPoint x: 374, endPoint y: 113, distance: 41.5
click at [377, 113] on td "AED AFN ALL AMD ANG AOA ARS AUD AWG AZN BAM BBD BDT BGN BHD BIF BMD BND BOB BRL…" at bounding box center [403, 122] width 52 height 24
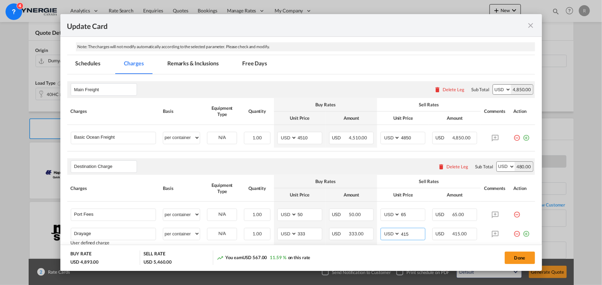
scroll to position [157, 0]
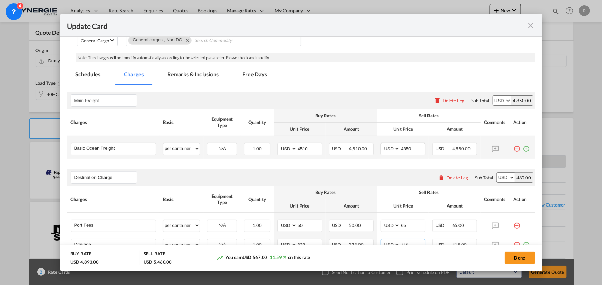
type input "415"
click at [408, 149] on input "4850" at bounding box center [412, 148] width 25 height 10
type input "4825"
click at [522, 260] on button "Done" at bounding box center [519, 258] width 30 height 12
type input "06 Aug 2025"
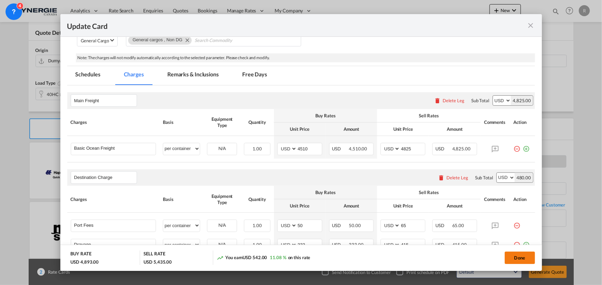
type input "30 Aug 2025"
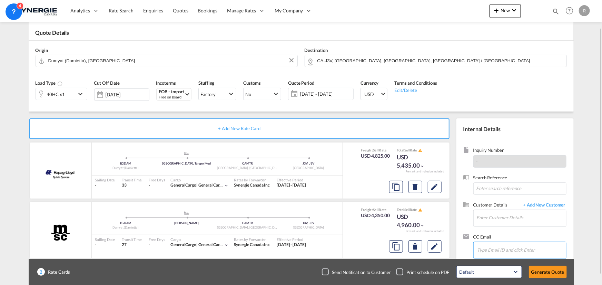
click at [497, 246] on input "Chips input." at bounding box center [511, 250] width 69 height 14
click at [484, 217] on input "Enter Customer Details" at bounding box center [520, 218] width 89 height 16
paste input "<logistique@transherb.com"
click at [473, 210] on md-input-container "Enter Customer Details <logistique@transherb.com" at bounding box center [519, 218] width 93 height 17
click at [479, 217] on input "<logistique@transherb.com" at bounding box center [520, 218] width 89 height 16
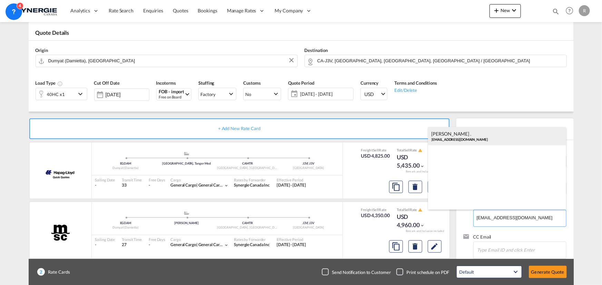
click at [448, 139] on div "Krystine . logistique@transherb.com" at bounding box center [497, 136] width 138 height 19
type input "transherbe, Krystine ., logistique@transherb.com"
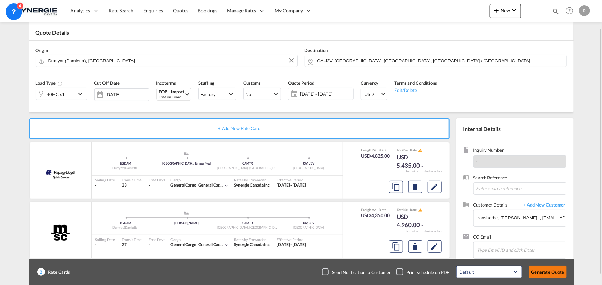
click at [554, 274] on button "Generate Quote" at bounding box center [548, 272] width 38 height 12
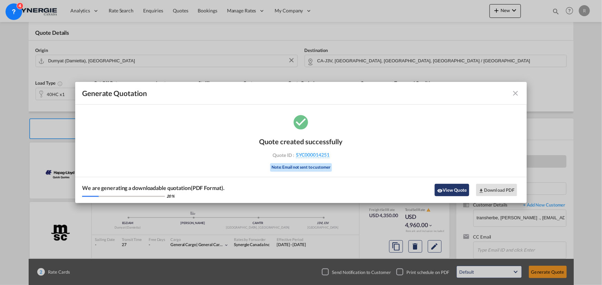
click at [455, 192] on button "View Quote" at bounding box center [451, 190] width 34 height 12
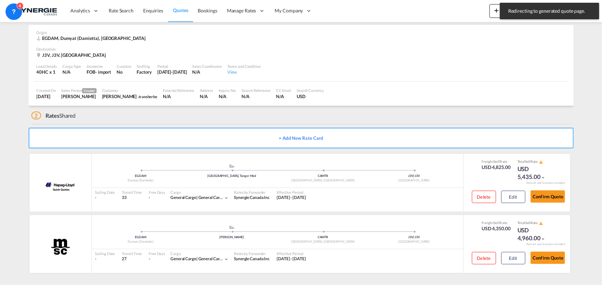
scroll to position [27, 0]
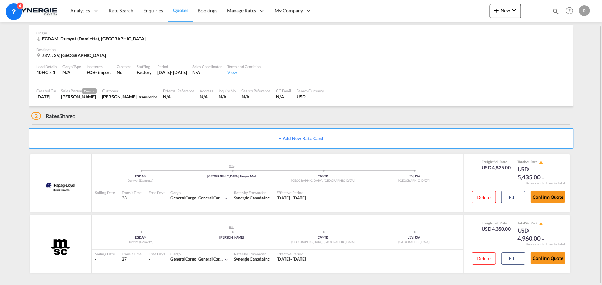
drag, startPoint x: 521, startPoint y: 93, endPoint x: 507, endPoint y: 88, distance: 14.9
drag, startPoint x: 507, startPoint y: 88, endPoint x: 362, endPoint y: 76, distance: 145.7
click at [362, 76] on div "Load Details 40HC x 1 Cargo Type N/A Incoterms FOB - import Customs No Stuffing…" at bounding box center [301, 70] width 534 height 23
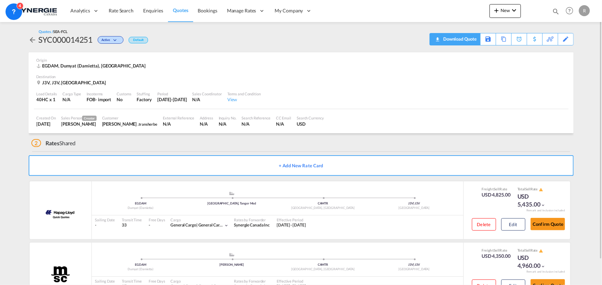
click at [468, 41] on div "Download Quote" at bounding box center [458, 38] width 35 height 11
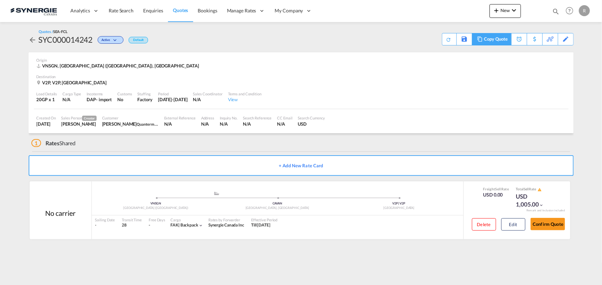
click at [495, 40] on div "Copy Quote" at bounding box center [495, 39] width 23 height 12
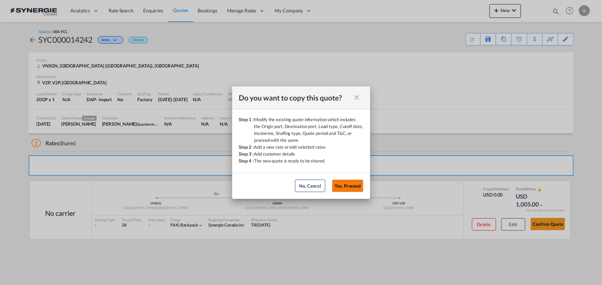
click at [349, 185] on button "Yes, Proceed" at bounding box center [347, 186] width 31 height 12
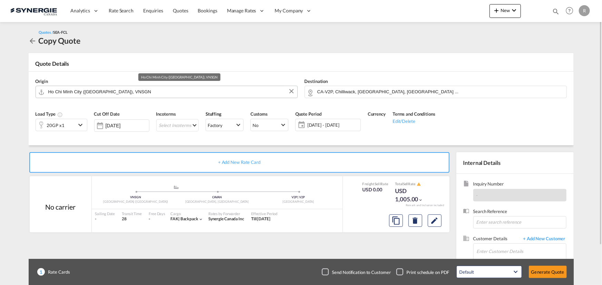
click at [196, 92] on input "Ho Chi Minh City ([GEOGRAPHIC_DATA]), VNSGN" at bounding box center [170, 92] width 245 height 12
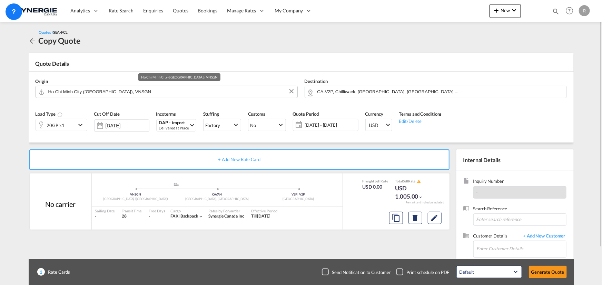
type input "a"
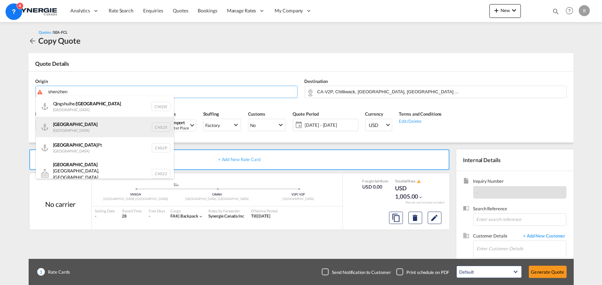
click at [61, 129] on div "Shenzhen [GEOGRAPHIC_DATA] CNSZX" at bounding box center [105, 127] width 138 height 21
type input "[GEOGRAPHIC_DATA], CNSZX"
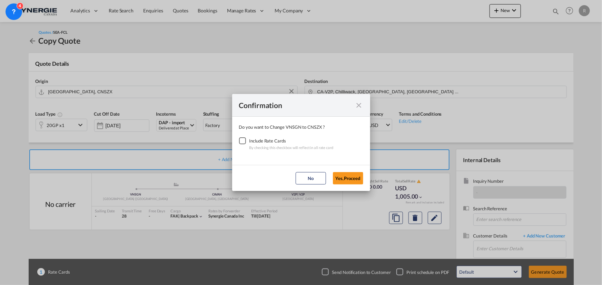
click at [243, 142] on div "Checkbox No Ink" at bounding box center [242, 141] width 7 height 7
click at [344, 180] on button "Yes,Proceed" at bounding box center [348, 178] width 30 height 12
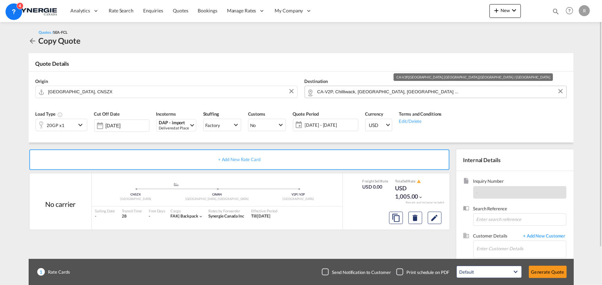
click at [411, 91] on input "CA-V2P, Chilliwack, [GEOGRAPHIC_DATA], [GEOGRAPHIC_DATA] ..." at bounding box center [439, 92] width 245 height 12
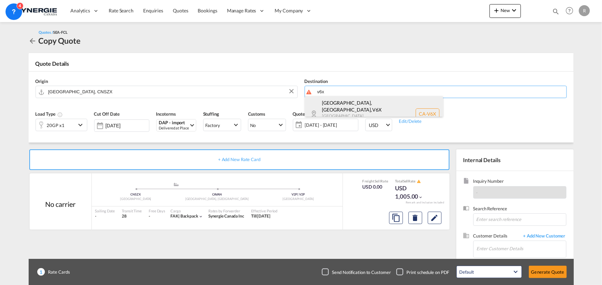
click at [344, 109] on div "[GEOGRAPHIC_DATA], [GEOGRAPHIC_DATA] , V6X [GEOGRAPHIC_DATA] ... Canada CA-V6X" at bounding box center [374, 114] width 138 height 36
type input "CA-V6X, [GEOGRAPHIC_DATA], [GEOGRAPHIC_DATA], [GEOGRAPHIC_DATA] ..."
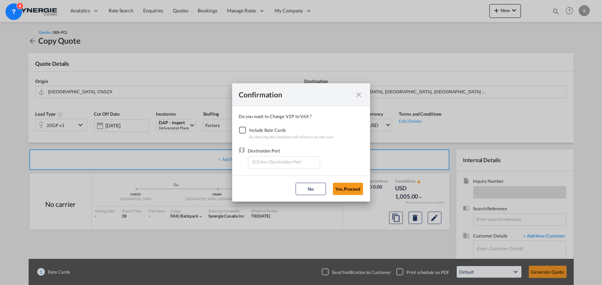
click at [241, 131] on div "Checkbox No Ink" at bounding box center [242, 130] width 7 height 7
click at [277, 166] on input "Enter Destination Port" at bounding box center [285, 162] width 68 height 10
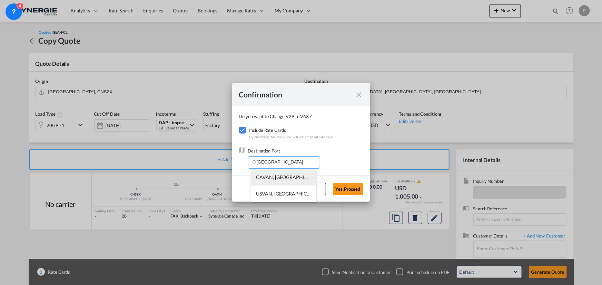
click at [265, 180] on li "CAVAN, [GEOGRAPHIC_DATA], [GEOGRAPHIC_DATA], [GEOGRAPHIC_DATA], [GEOGRAPHIC_DAT…" at bounding box center [283, 177] width 65 height 17
type input "CAVAN, [GEOGRAPHIC_DATA], [GEOGRAPHIC_DATA], [GEOGRAPHIC_DATA], [GEOGRAPHIC_DAT…"
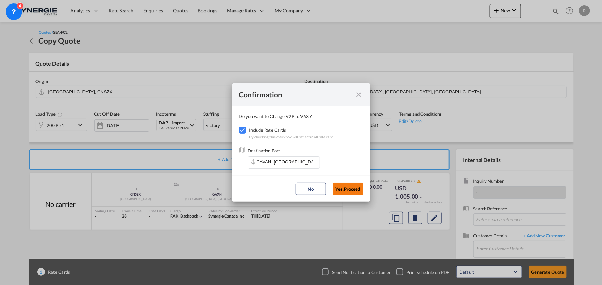
click at [343, 188] on button "Yes,Proceed" at bounding box center [348, 189] width 30 height 12
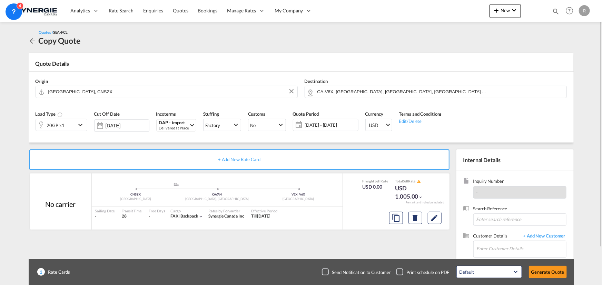
click at [67, 121] on div "20GP x1" at bounding box center [56, 125] width 40 height 12
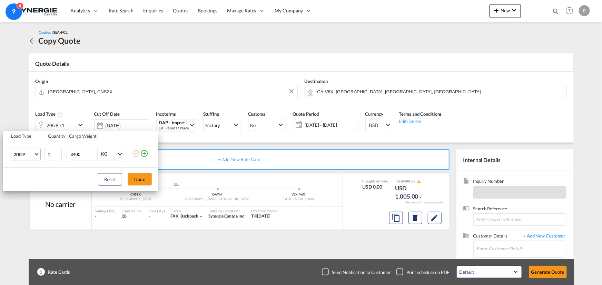
click at [31, 155] on span "20GP" at bounding box center [23, 154] width 20 height 7
click at [16, 185] on div "40HC" at bounding box center [19, 187] width 13 height 7
drag, startPoint x: 76, startPoint y: 154, endPoint x: 59, endPoint y: 151, distance: 17.6
click at [59, 151] on tr "40HC 1 3400 KG KG" at bounding box center [80, 154] width 155 height 27
type input "26000"
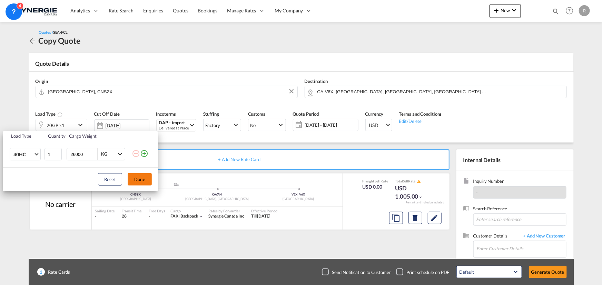
click at [144, 184] on button "Done" at bounding box center [140, 179] width 24 height 12
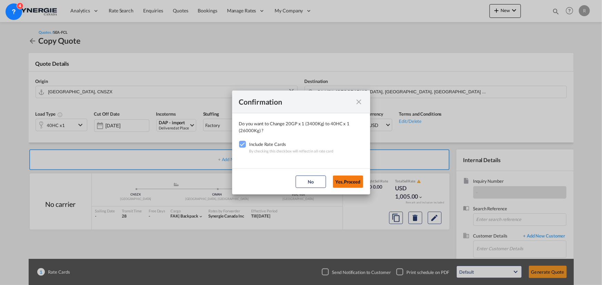
click at [351, 183] on button "Yes,Proceed" at bounding box center [348, 182] width 30 height 12
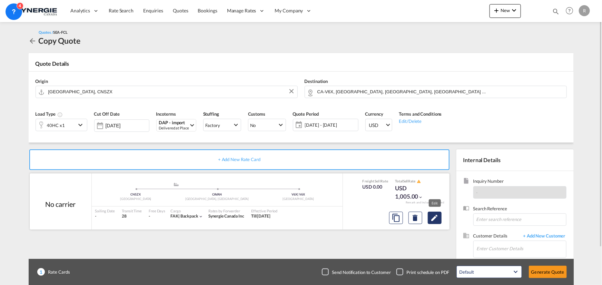
click at [431, 218] on md-icon "Edit" at bounding box center [434, 218] width 8 height 8
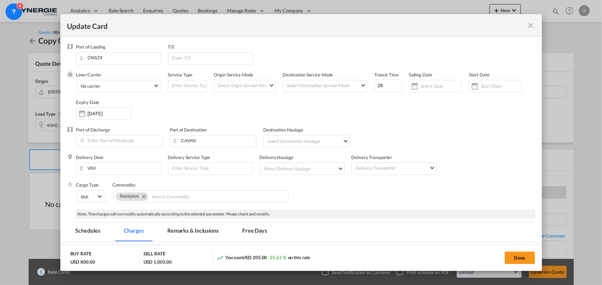
select select "per container"
select select "per B/L"
select select "per shipment"
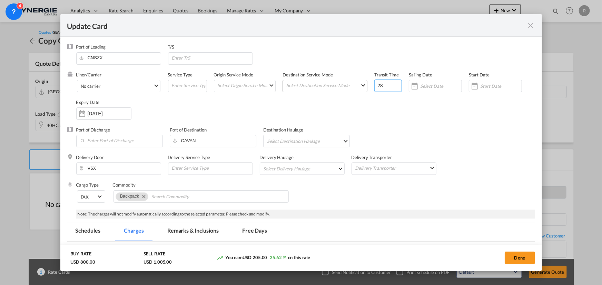
drag, startPoint x: 386, startPoint y: 88, endPoint x: 358, endPoint y: 82, distance: 28.9
click at [359, 82] on div "Liner/Carrier No carrier 2HM LOGISTICS D.O.O AAXL GLOBAL SHIPPING LINES LLC [PE…" at bounding box center [305, 99] width 459 height 55
click at [145, 198] on md-icon "Remove Backpack" at bounding box center [143, 196] width 8 height 8
click at [162, 196] on input "Chips input." at bounding box center [147, 197] width 63 height 11
type input "wall tie"
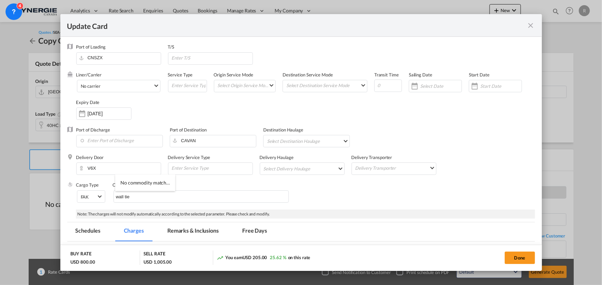
click at [357, 202] on div "Cargo Type FAK FAK GCR GDSM General Cargo Hazardous Cargo Ambient Foodstuff Chi…" at bounding box center [305, 196] width 459 height 28
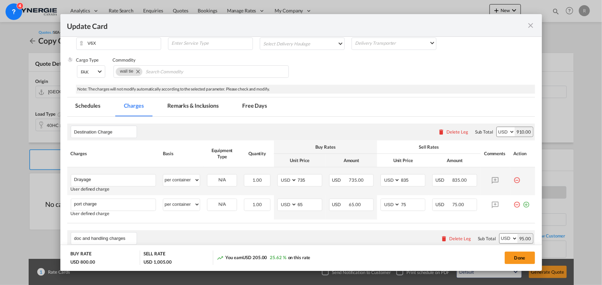
scroll to position [157, 0]
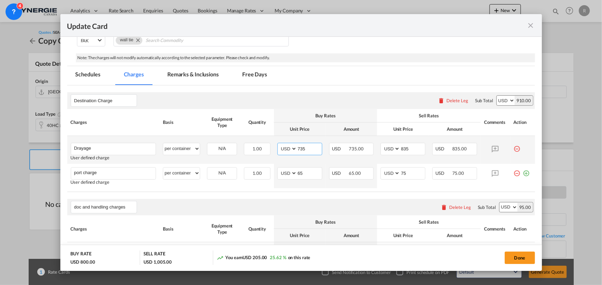
drag, startPoint x: 305, startPoint y: 149, endPoint x: 270, endPoint y: 145, distance: 35.1
click at [270, 145] on tr "Drayage Please Enter User Defined Charges Cannot Be Published User defined char…" at bounding box center [301, 150] width 468 height 28
type input "445"
drag, startPoint x: 407, startPoint y: 151, endPoint x: 367, endPoint y: 146, distance: 39.9
click at [369, 146] on tr "Drayage Please Enter User Defined Charges Cannot Be Published User defined char…" at bounding box center [301, 150] width 468 height 28
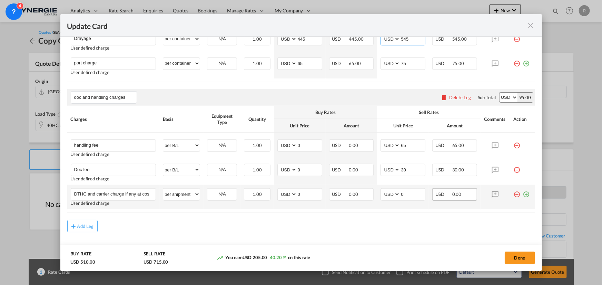
scroll to position [278, 0]
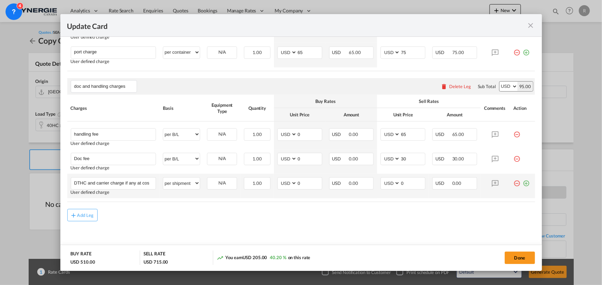
type input "545"
click at [523, 183] on md-icon "icon-plus-circle-outline green-400-fg" at bounding box center [526, 181] width 7 height 7
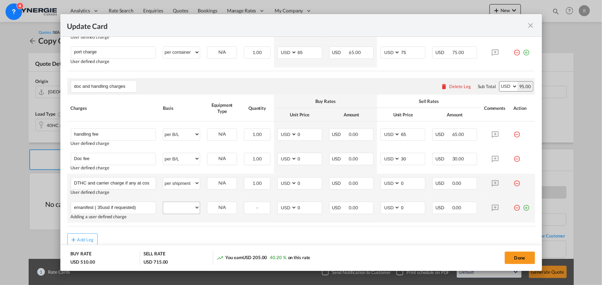
type input "emanifest ( 35usd if requested)"
click at [183, 210] on select "per equipment per container per B/L per shipping bill per shipment per pallet p…" at bounding box center [181, 207] width 37 height 11
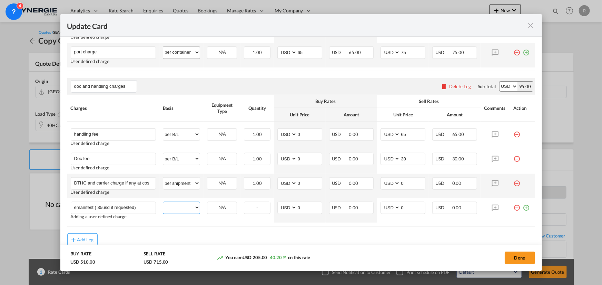
select select "per shipment"
click at [163, 202] on select "per equipment per container per B/L per shipping bill per shipment per pallet p…" at bounding box center [181, 207] width 37 height 11
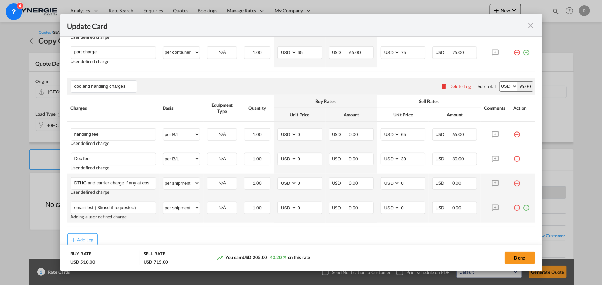
click at [523, 209] on md-icon "icon-plus-circle-outline green-400-fg" at bounding box center [526, 205] width 7 height 7
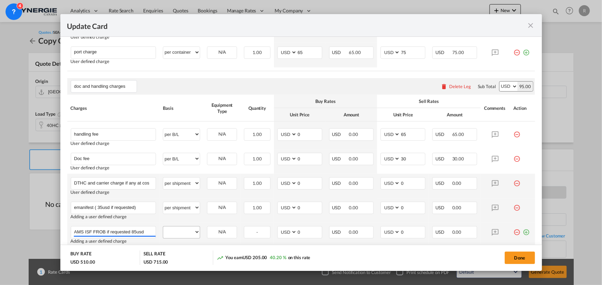
type input "AMS ISF FROB if requested 85usd"
click at [167, 232] on select "per equipment per container per B/L per shipping bill per shipment per pallet p…" at bounding box center [181, 232] width 37 height 11
select select "per B/L"
click at [163, 227] on select "per equipment per container per B/L per shipping bill per shipment per pallet p…" at bounding box center [181, 232] width 37 height 11
click at [179, 206] on select "per equipment per container per B/L per shipping bill per shipment per pallet p…" at bounding box center [181, 207] width 37 height 11
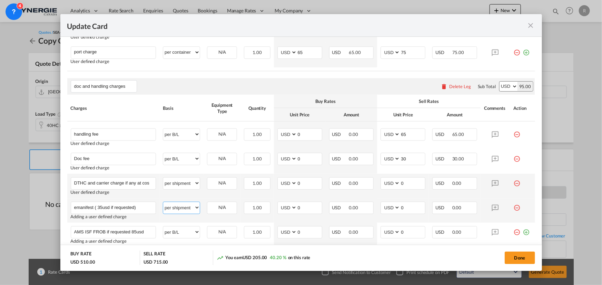
select select "per B/L"
click at [163, 202] on select "per equipment per container per B/L per shipping bill per shipment per pallet p…" at bounding box center [181, 207] width 37 height 11
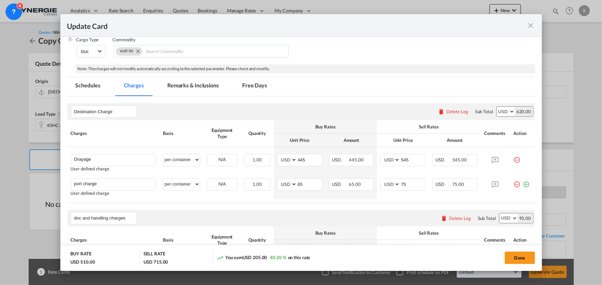
scroll to position [140, 0]
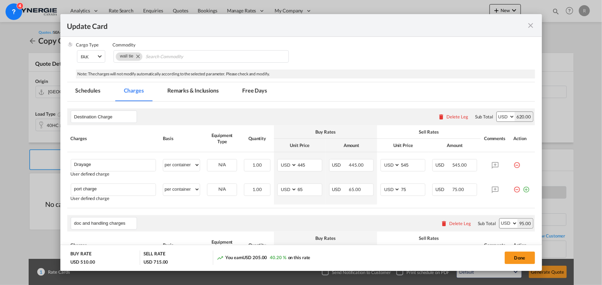
click at [196, 93] on md-tab-item "Remarks & Inclusions" at bounding box center [193, 91] width 68 height 19
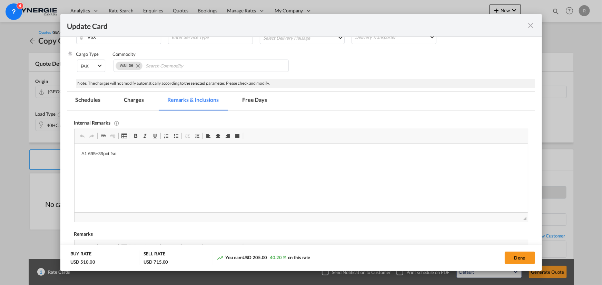
scroll to position [0, 0]
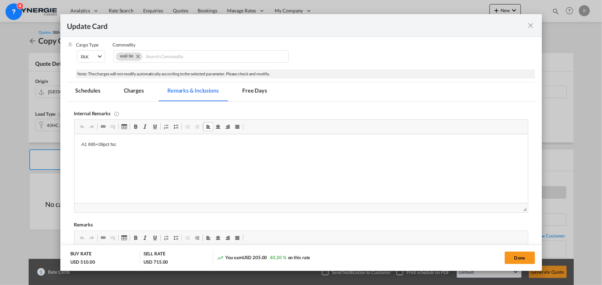
click at [81, 144] on p "A1 695+39pct fsc" at bounding box center [300, 144] width 439 height 7
click at [108, 143] on p "Canada west 695+39pct fsc" at bounding box center [300, 144] width 439 height 7
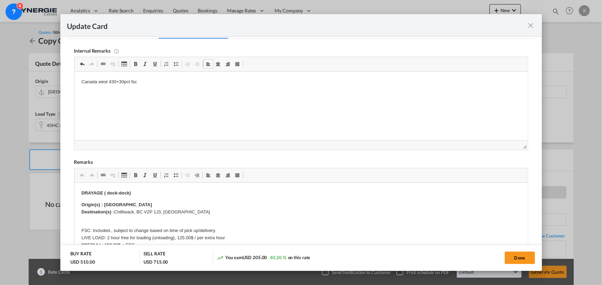
scroll to position [234, 0]
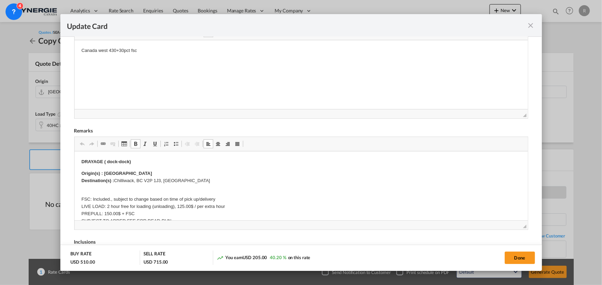
drag, startPoint x: 115, startPoint y: 180, endPoint x: 167, endPoint y: 182, distance: 52.1
click at [179, 182] on body "DRAYAGE ( dock-dock) Origin(s) : [GEOGRAPHIC_DATA] Port Destination(s) : [GEOGR…" at bounding box center [300, 207] width 439 height 97
drag, startPoint x: 116, startPoint y: 179, endPoint x: 195, endPoint y: 182, distance: 79.7
click at [195, 182] on p "Origin(s) : Vancouver Port Destination(s) : [GEOGRAPHIC_DATA], [GEOGRAPHIC_DATA…" at bounding box center [300, 177] width 439 height 14
click at [522, 257] on button "Done" at bounding box center [519, 258] width 30 height 12
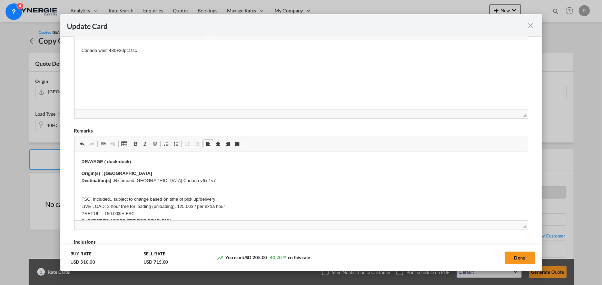
type input "[DATE]"
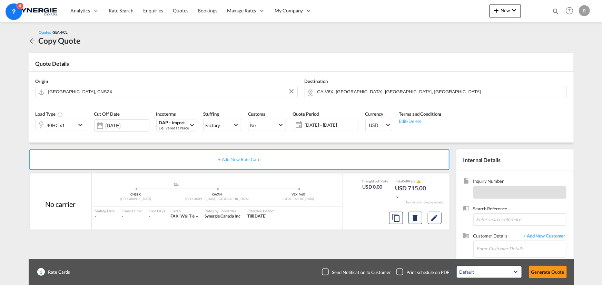
scroll to position [131, 0]
click at [494, 250] on input "Enter Customer Details" at bounding box center [520, 249] width 89 height 16
paste input "[EMAIL_ADDRESS][PERSON_NAME][DOMAIN_NAME]"
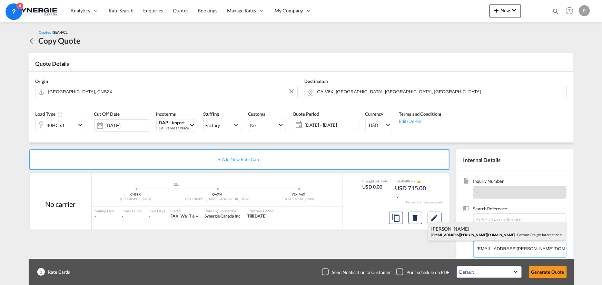
click at [466, 235] on div "[PERSON_NAME] [EMAIL_ADDRESS][PERSON_NAME][DOMAIN_NAME] | Fortune Freight Inter…" at bounding box center [497, 231] width 138 height 19
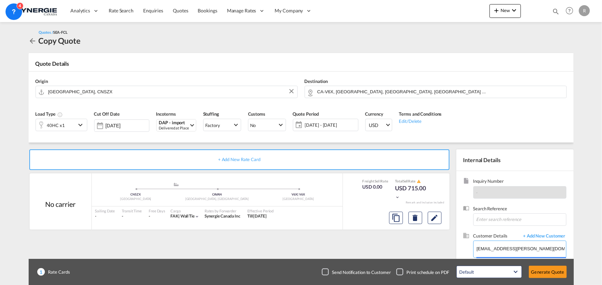
type input "Fortune Freight International, [PERSON_NAME], [EMAIL_ADDRESS][PERSON_NAME][DOMA…"
click at [548, 273] on button "Generate Quote" at bounding box center [548, 272] width 38 height 12
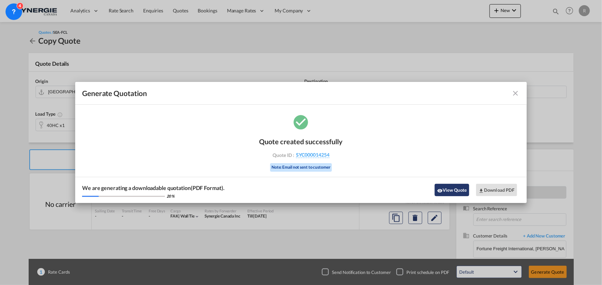
click at [448, 192] on button "View Quote" at bounding box center [451, 190] width 34 height 12
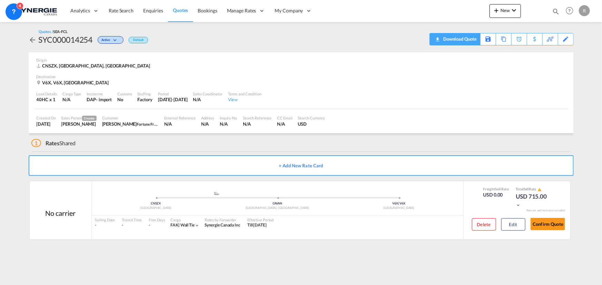
click at [466, 42] on div "Download Quote" at bounding box center [458, 38] width 35 height 11
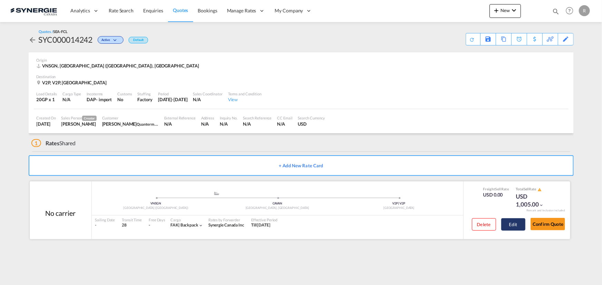
click at [519, 226] on button "Edit" at bounding box center [513, 225] width 24 height 12
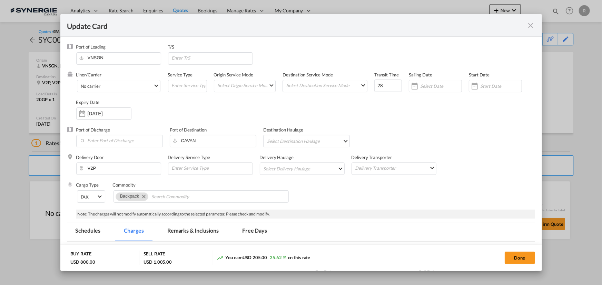
select select "per container"
select select "per B/L"
select select "per shipment"
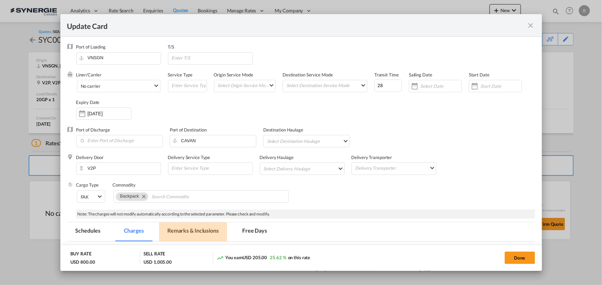
click at [201, 229] on md-tab-item "Remarks & Inclusions" at bounding box center [193, 232] width 68 height 19
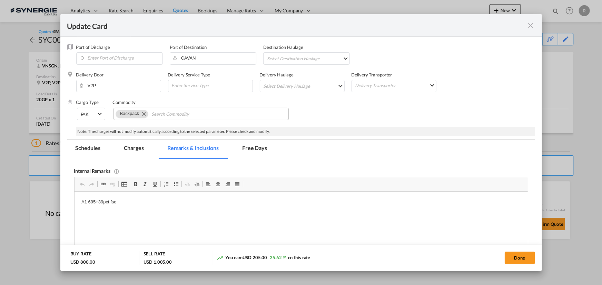
scroll to position [94, 0]
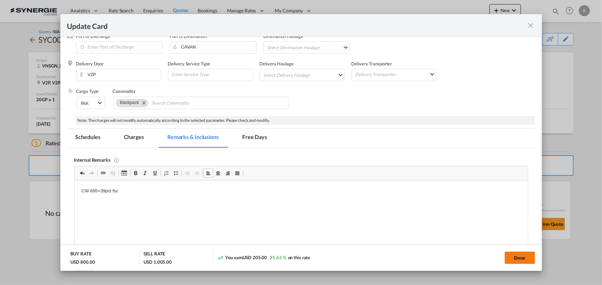
click at [509, 255] on button "Done" at bounding box center [519, 258] width 30 height 12
type input "[DATE]"
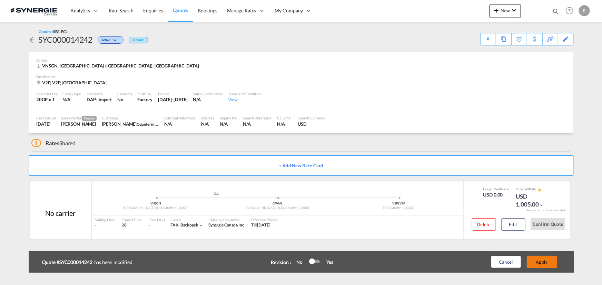
click at [537, 262] on button "Apply" at bounding box center [541, 262] width 30 height 12
